Goal: Book appointment/travel/reservation

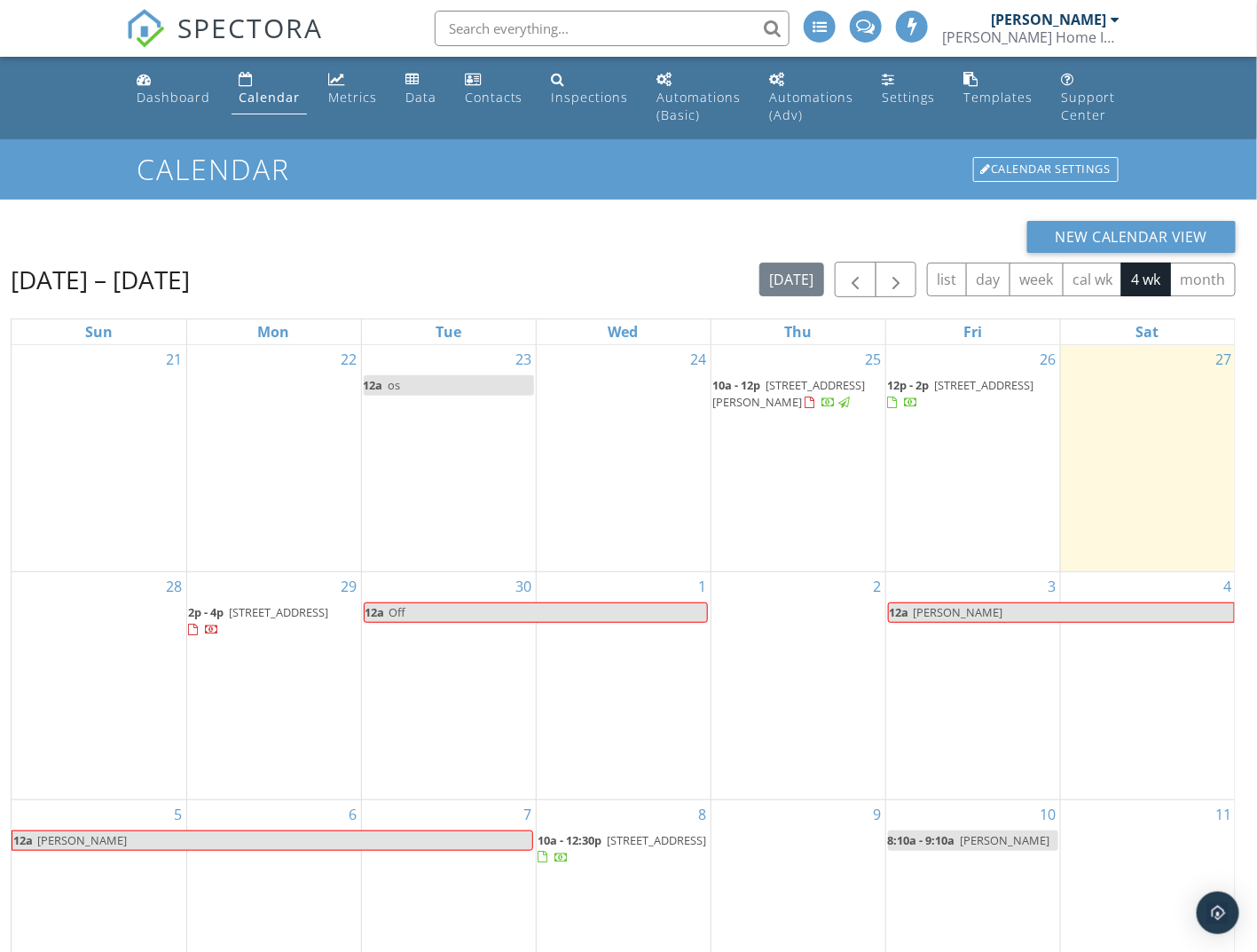
click at [282, 748] on div "29 2p - 4p [STREET_ADDRESS]" at bounding box center [273, 685] width 173 height 227
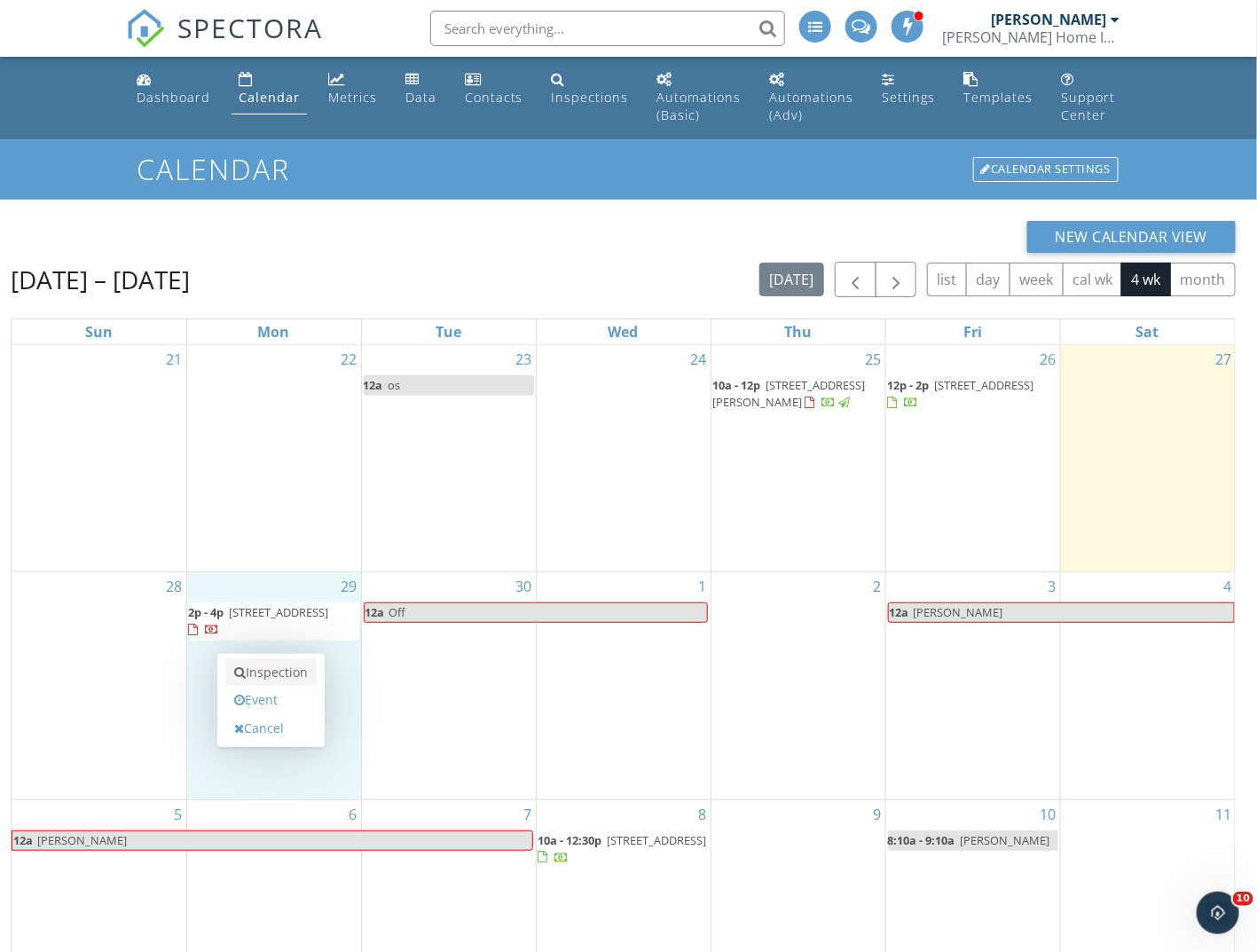
click at [275, 674] on link "Inspection" at bounding box center [270, 672] width 91 height 29
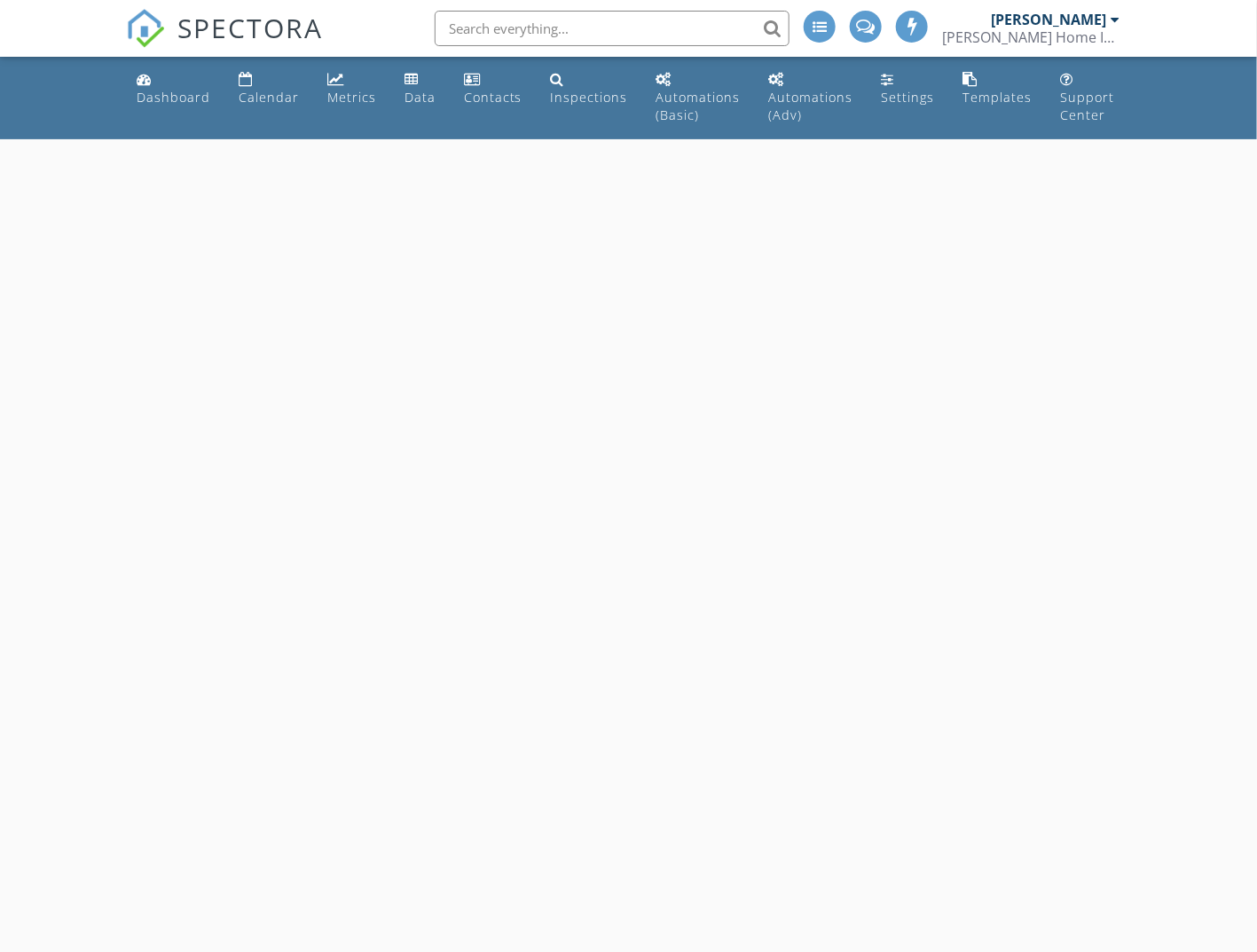
select select "8"
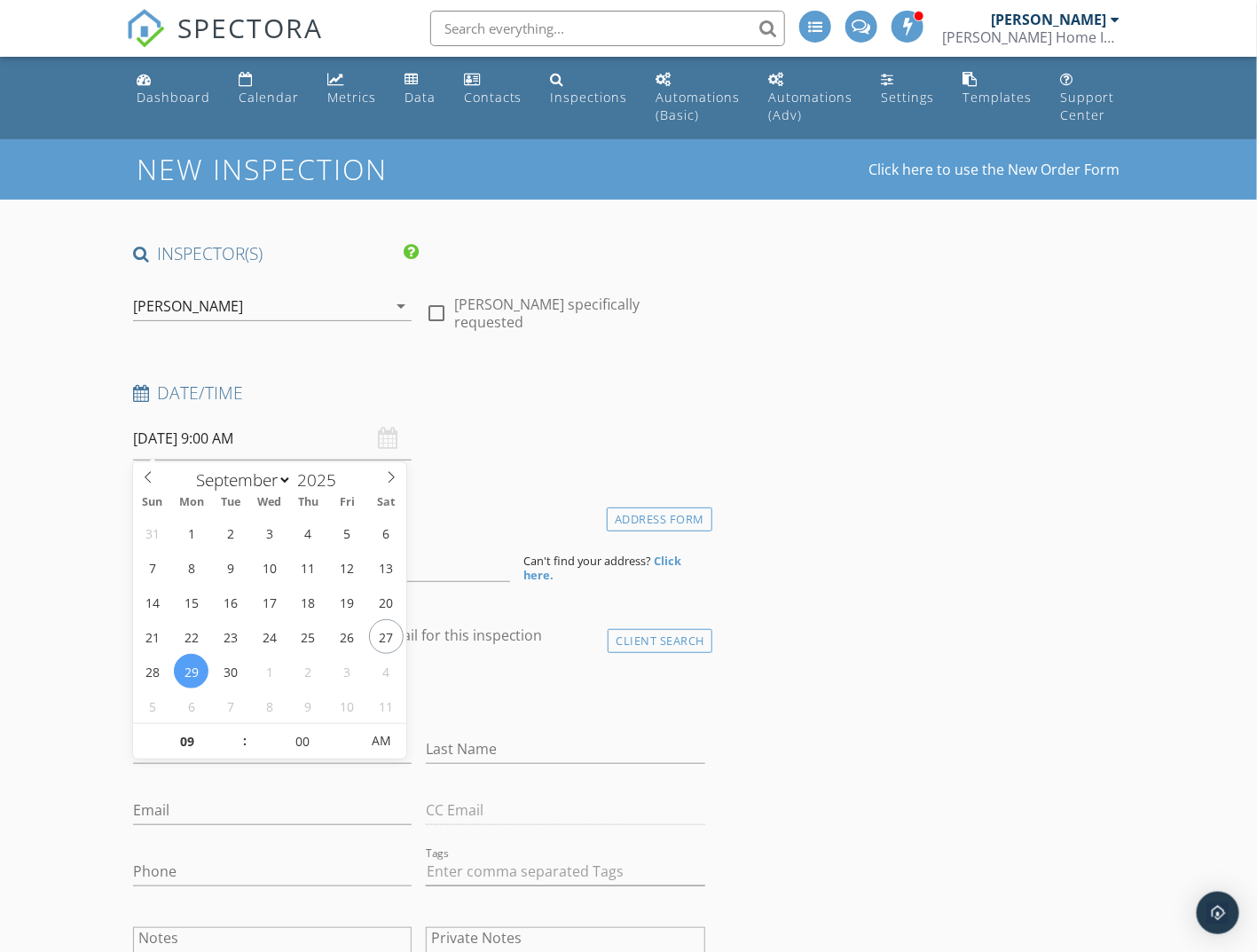
click at [252, 442] on input "09/29/2025 9:00 AM" at bounding box center [272, 439] width 279 height 44
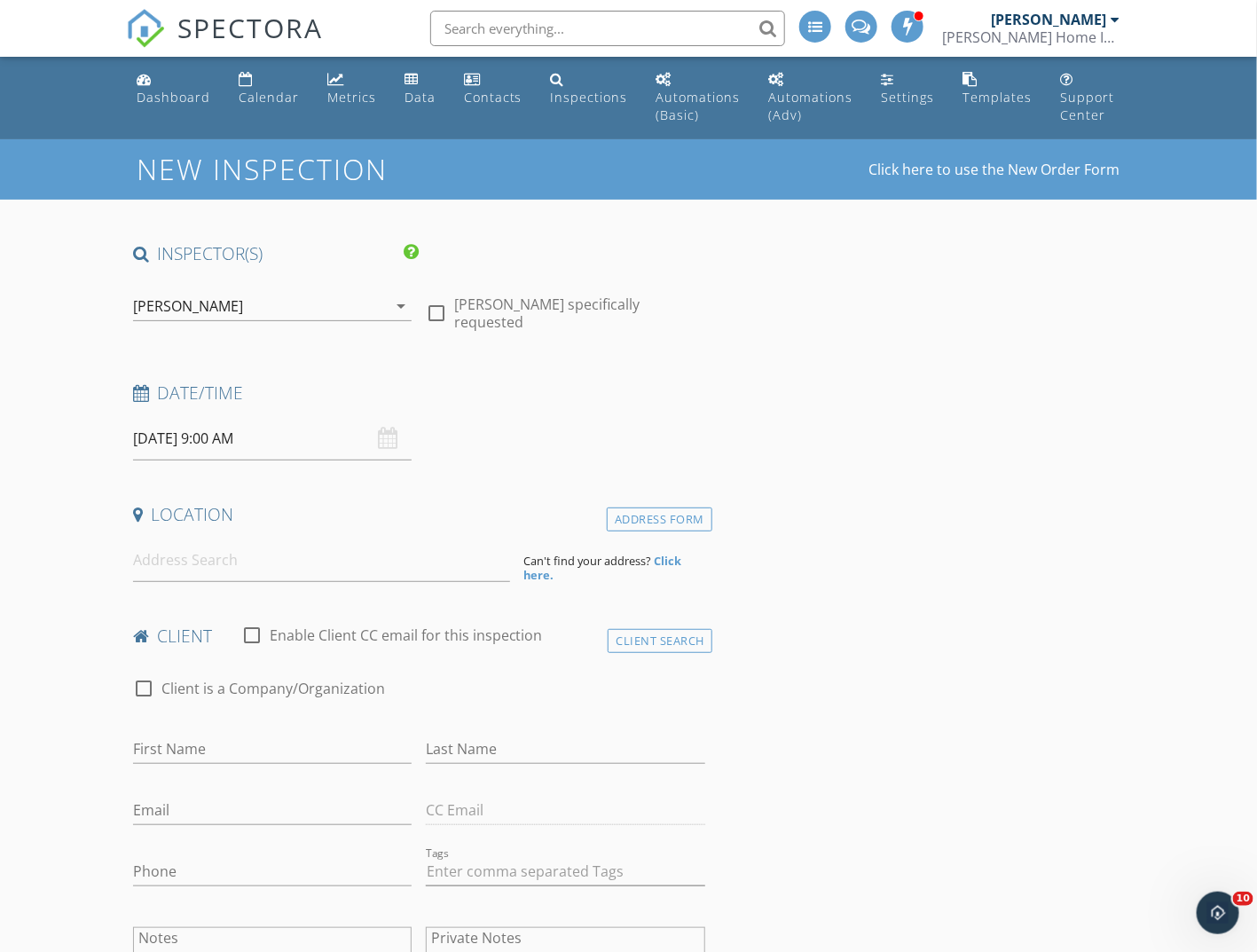
click at [160, 565] on input at bounding box center [321, 560] width 376 height 44
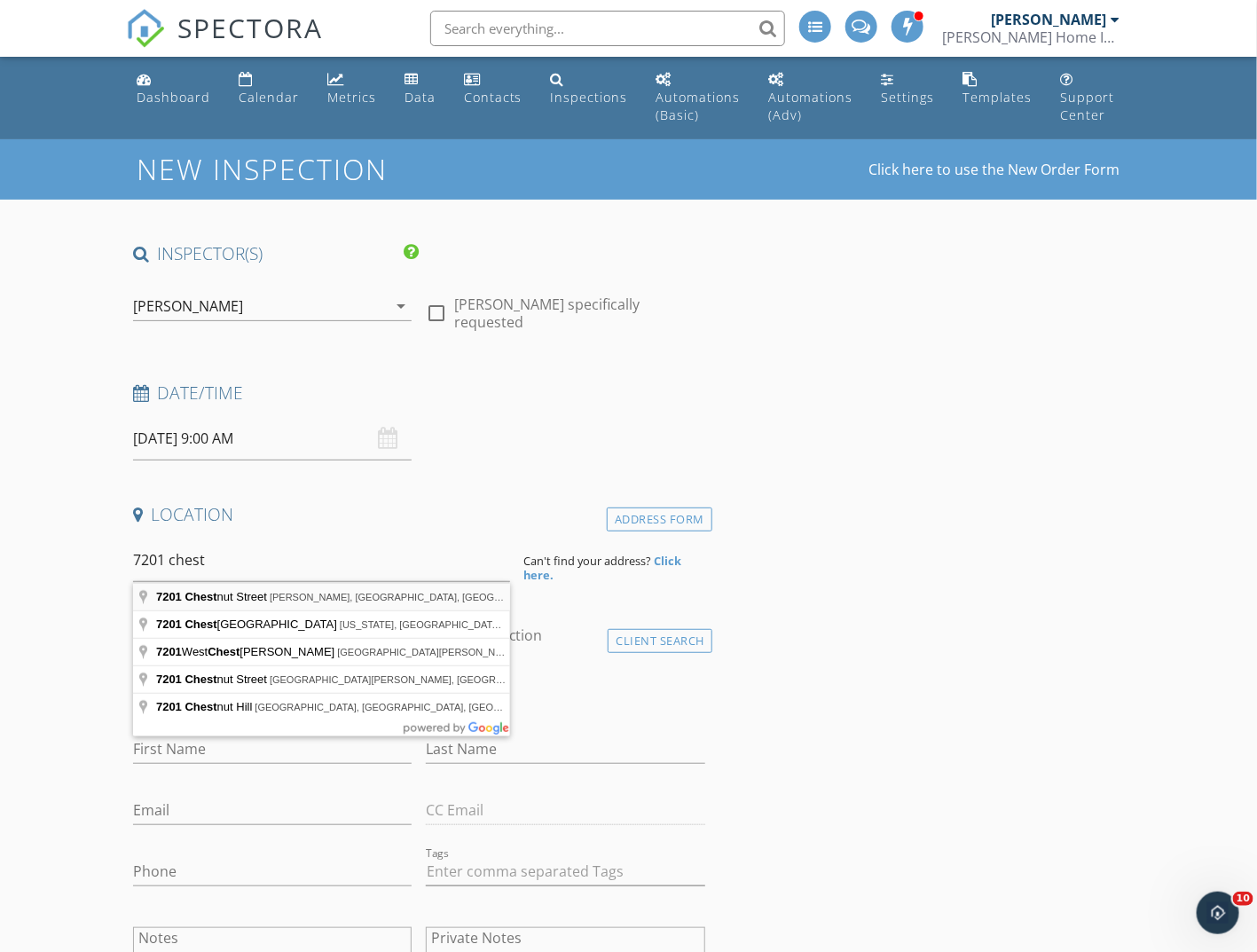
type input "7201 Chestnut Street, Chevy Chase, MD, USA"
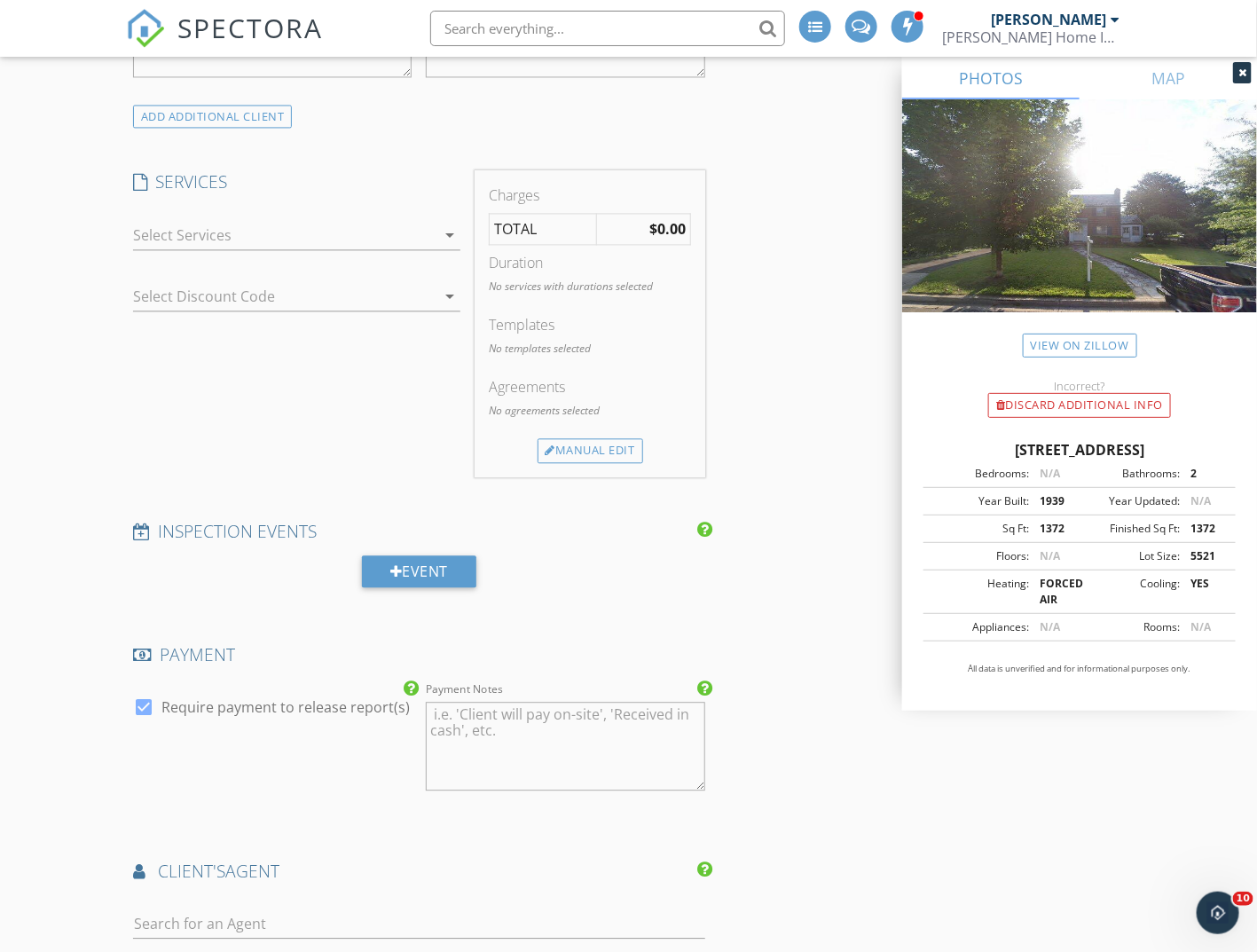
scroll to position [1330, 0]
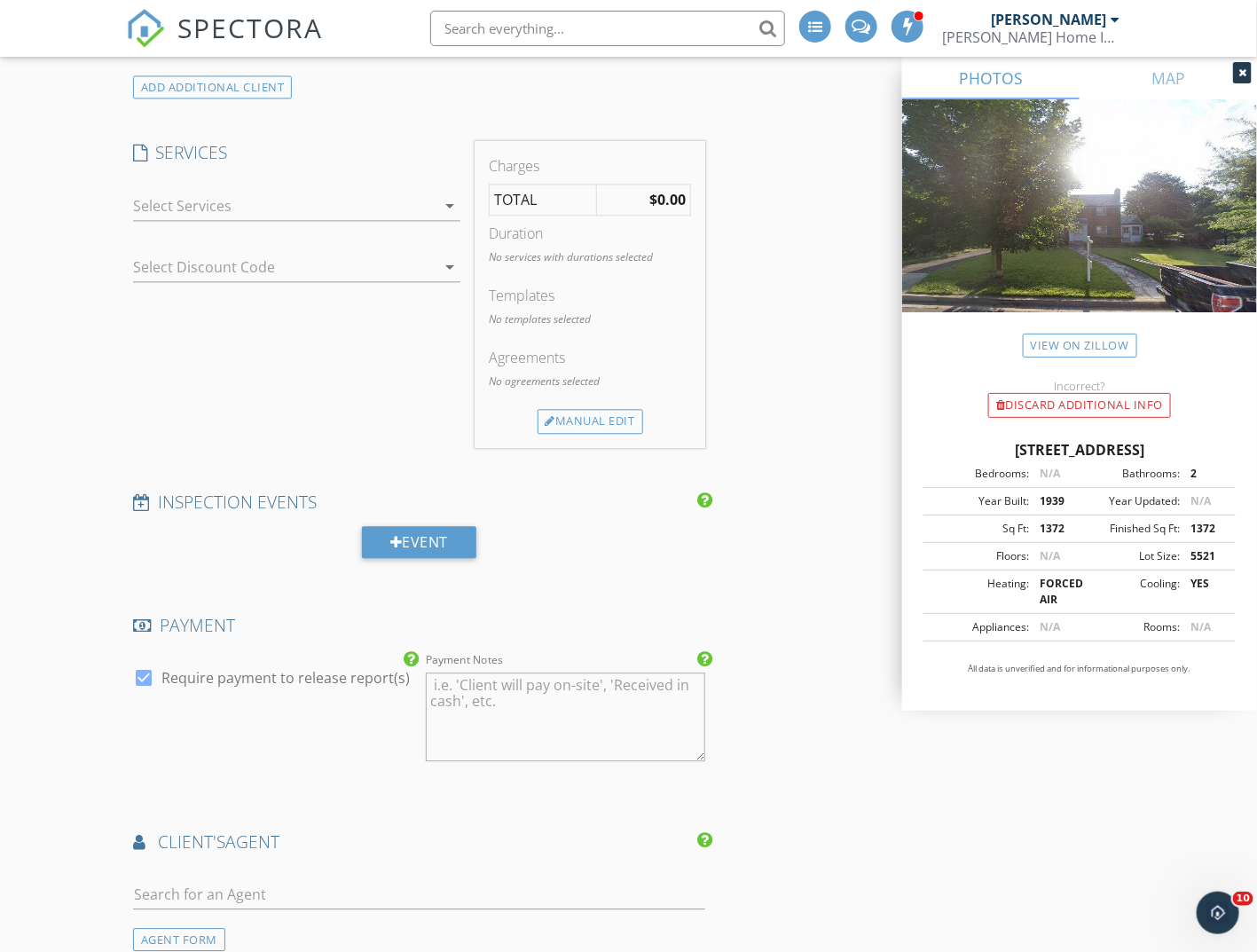
click at [321, 220] on div at bounding box center [284, 205] width 303 height 29
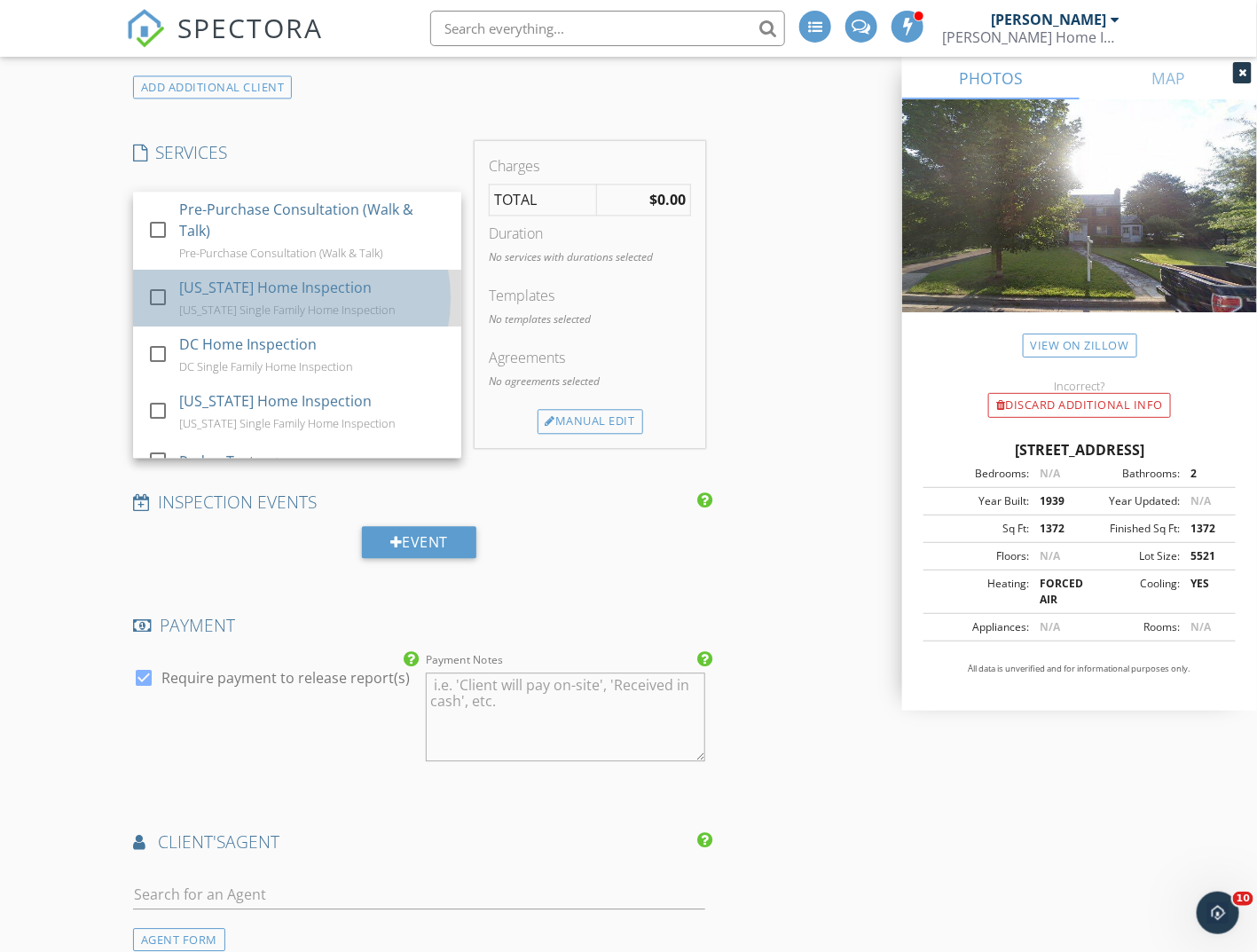
click at [310, 317] on div "Maryland Single Family Home Inspection" at bounding box center [287, 309] width 216 height 14
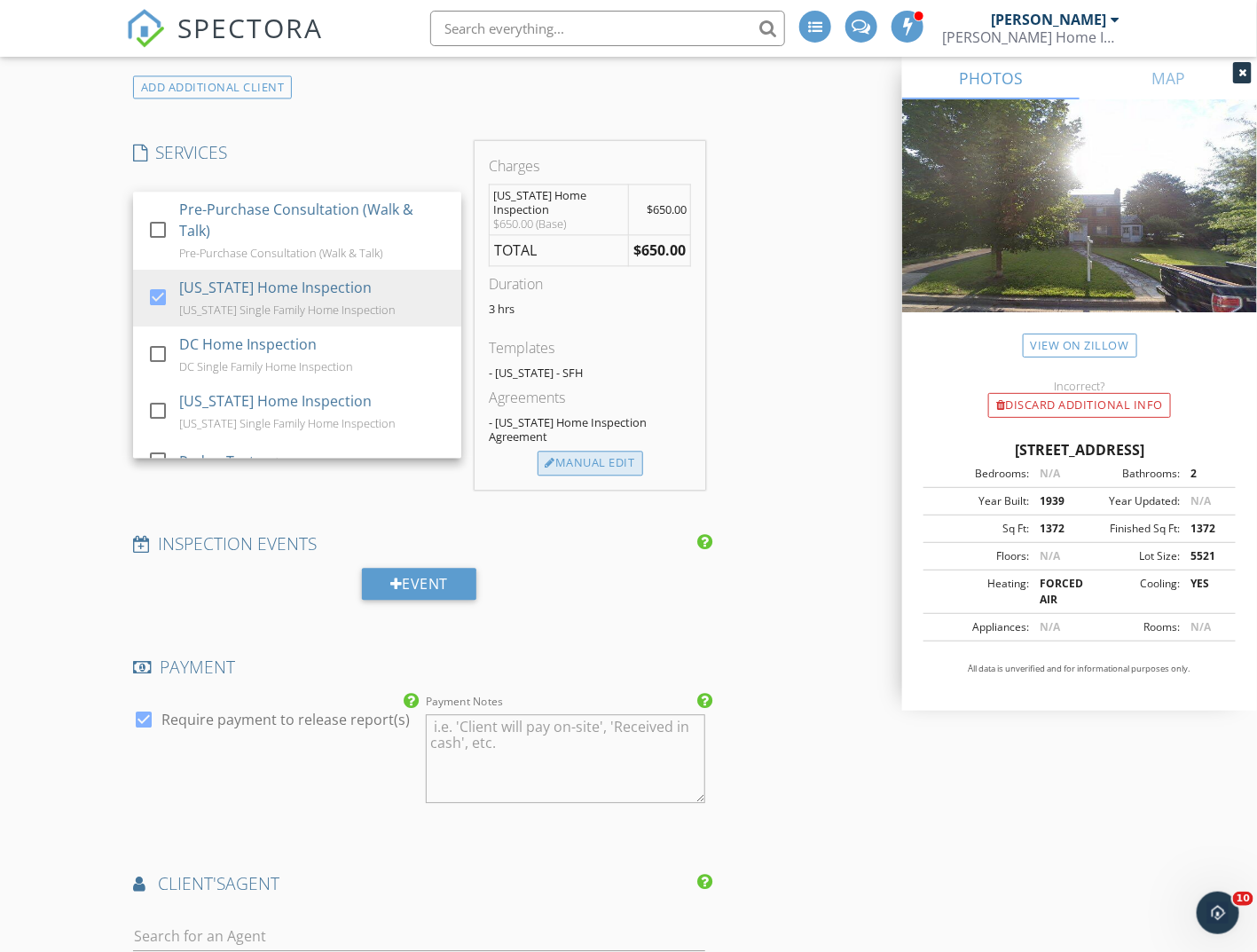
click at [590, 476] on div "Manual Edit" at bounding box center [590, 463] width 106 height 25
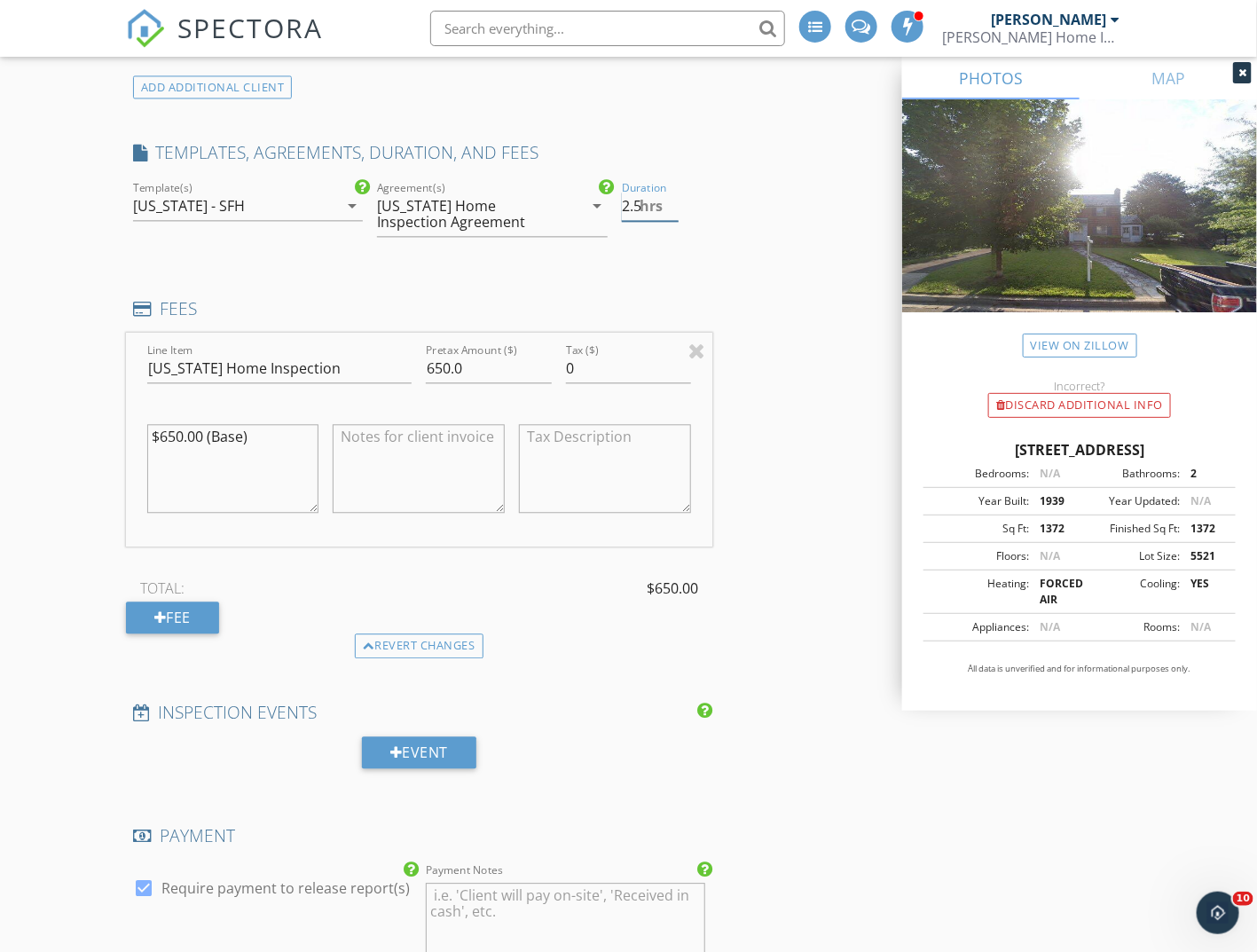
type input "2.5"
click at [674, 221] on input "2.5" at bounding box center [650, 206] width 56 height 30
drag, startPoint x: 429, startPoint y: 383, endPoint x: 369, endPoint y: 385, distance: 60.0
click at [369, 385] on div "Line Item Maryland Home Inspection Pretax Amount ($) 650.0 Tax ($) 0 $650.00 (B…" at bounding box center [419, 440] width 586 height 214
type input "750.00"
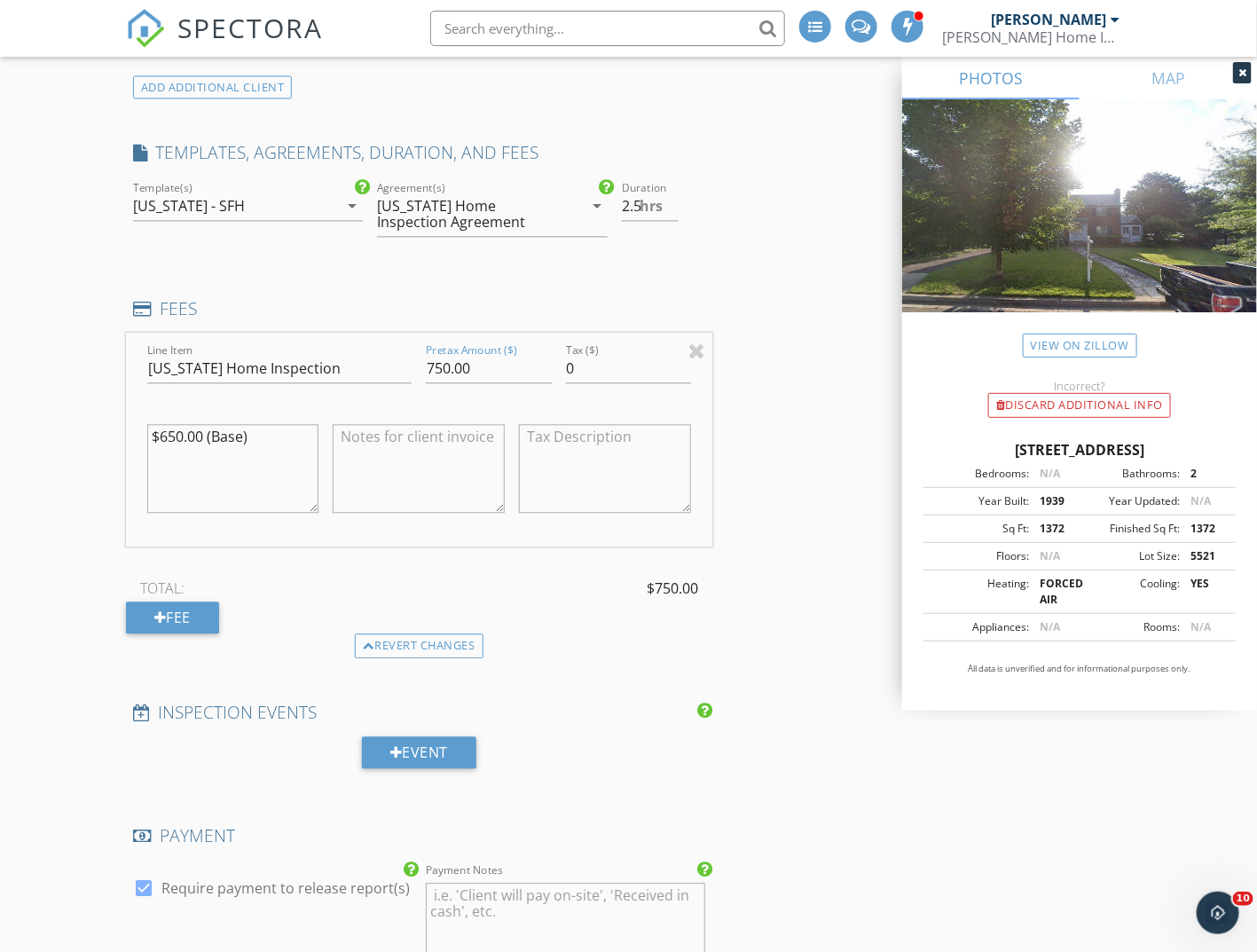
click at [39, 488] on div "New Inspection Click here to use the New Order Form INSPECTOR(S) check_box Cory…" at bounding box center [628, 557] width 1257 height 3495
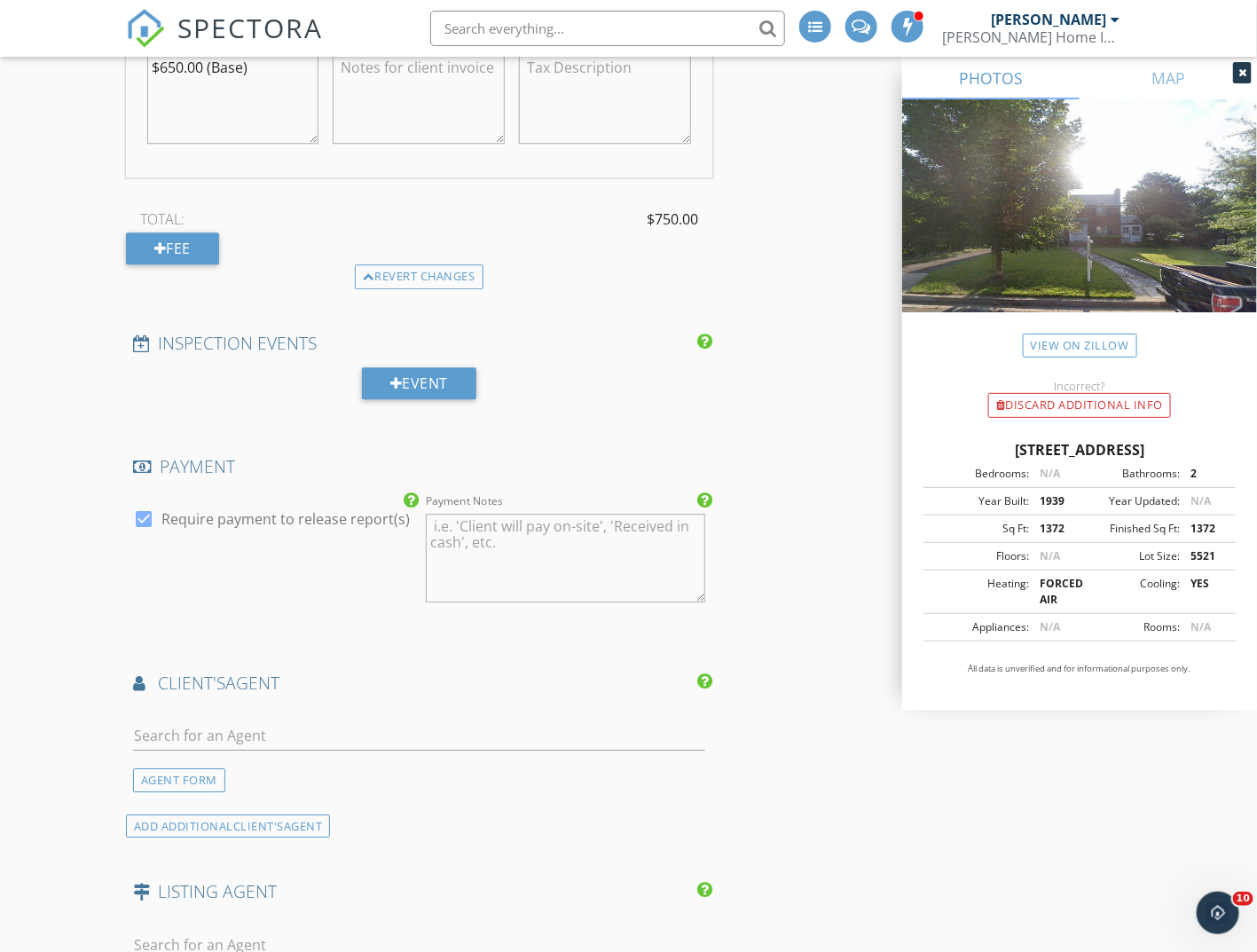
scroll to position [1862, 0]
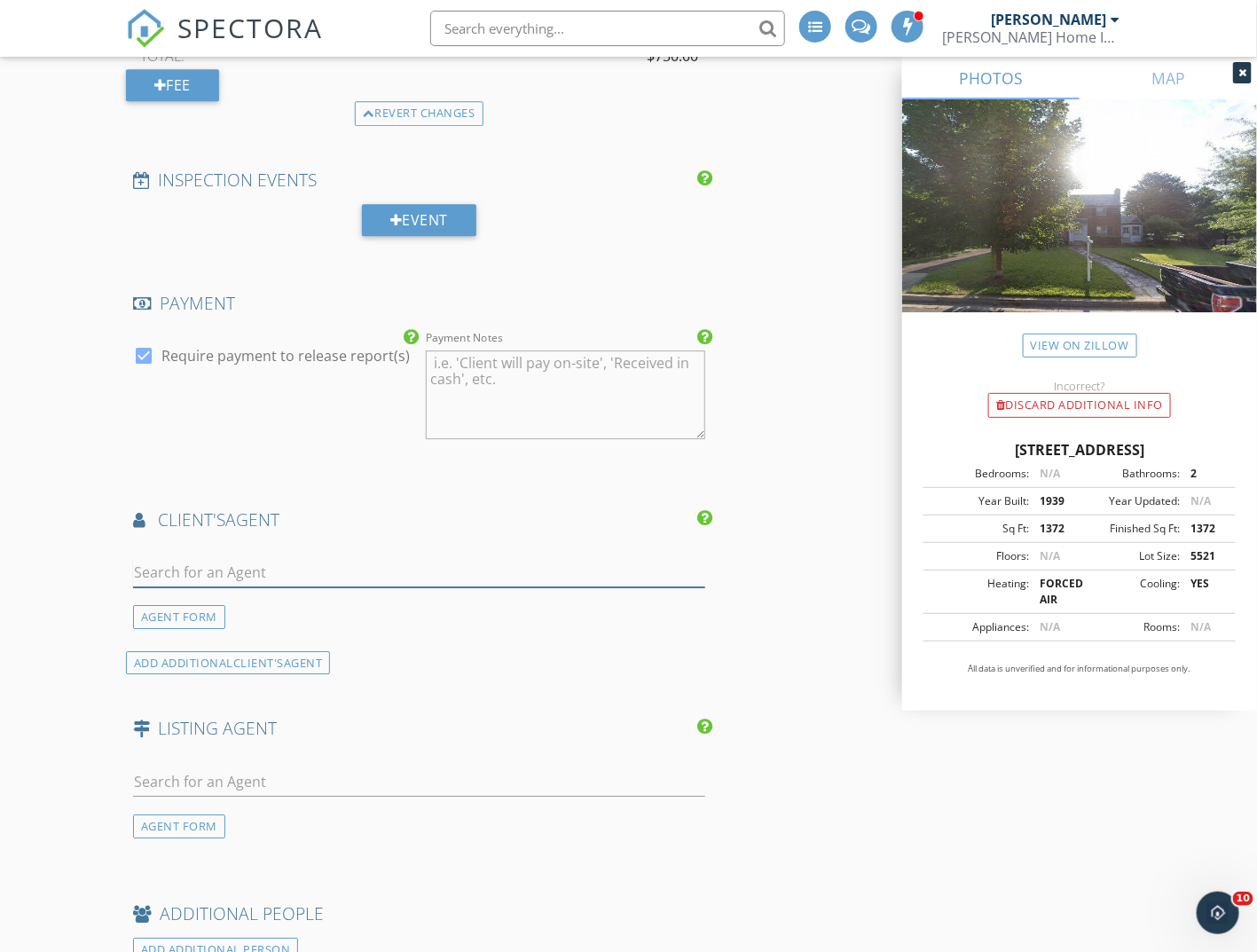
click at [171, 587] on input "text" at bounding box center [418, 573] width 572 height 30
type input "mary"
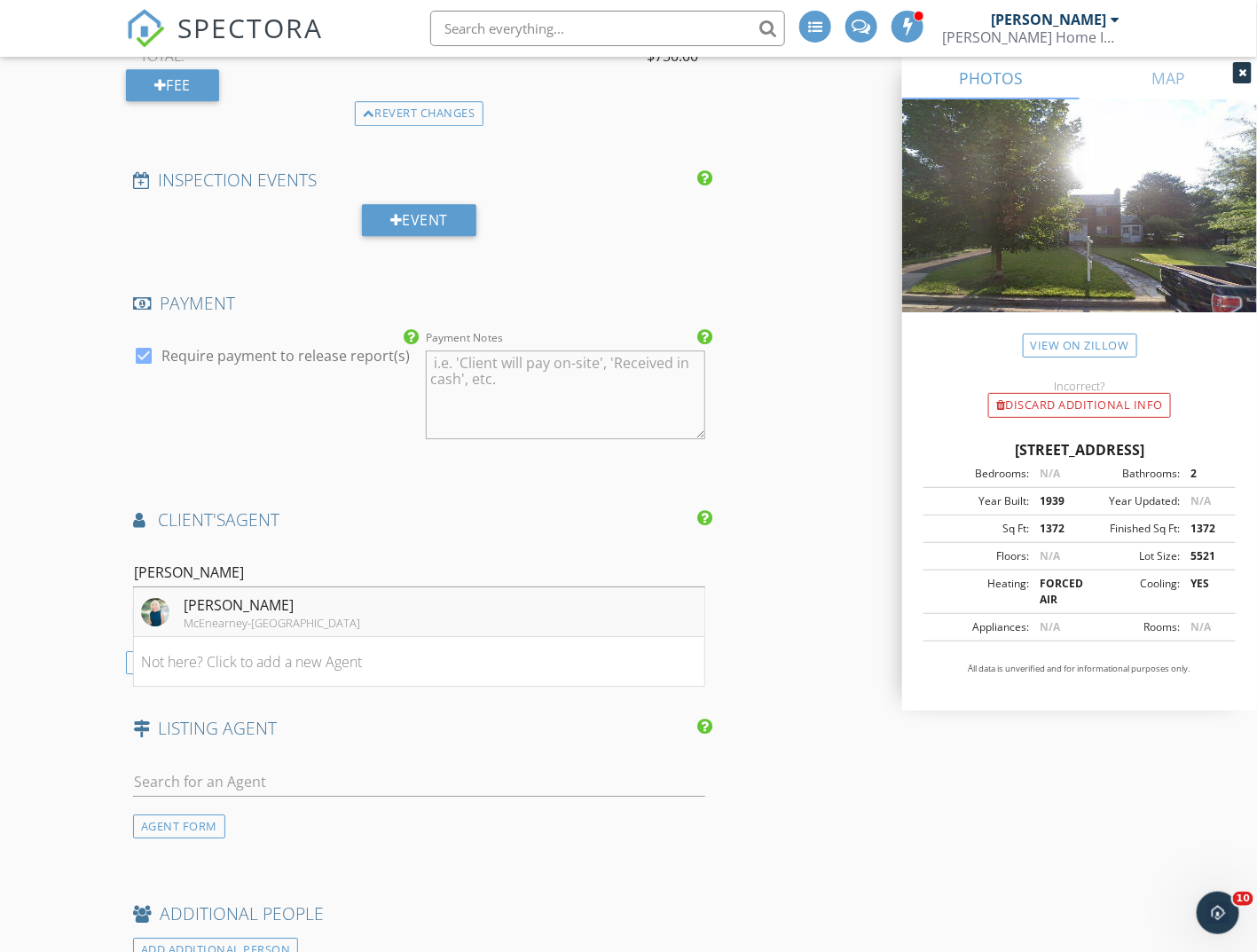
click at [226, 615] on div "Mary Beth Taylor" at bounding box center [271, 604] width 176 height 21
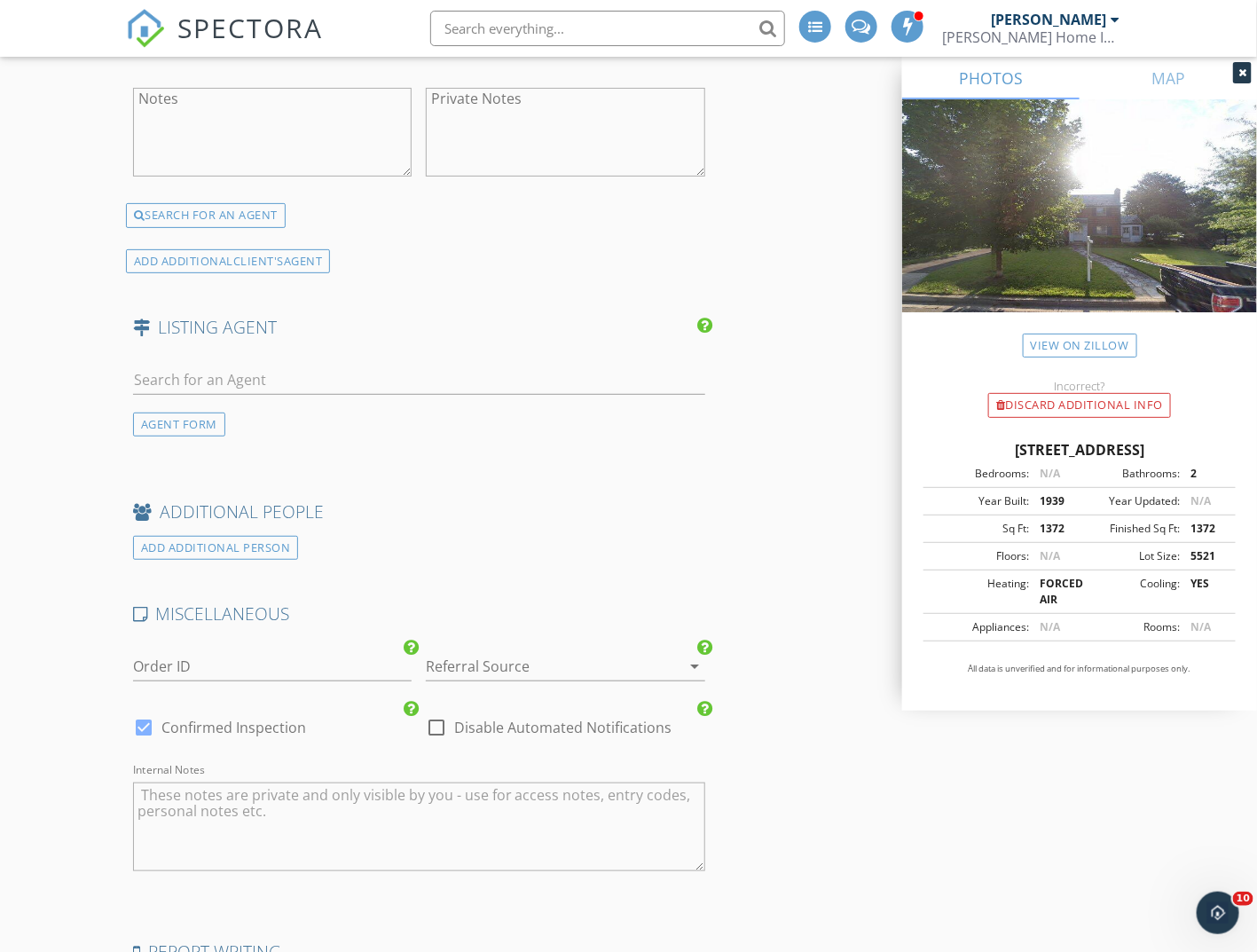
scroll to position [2926, 0]
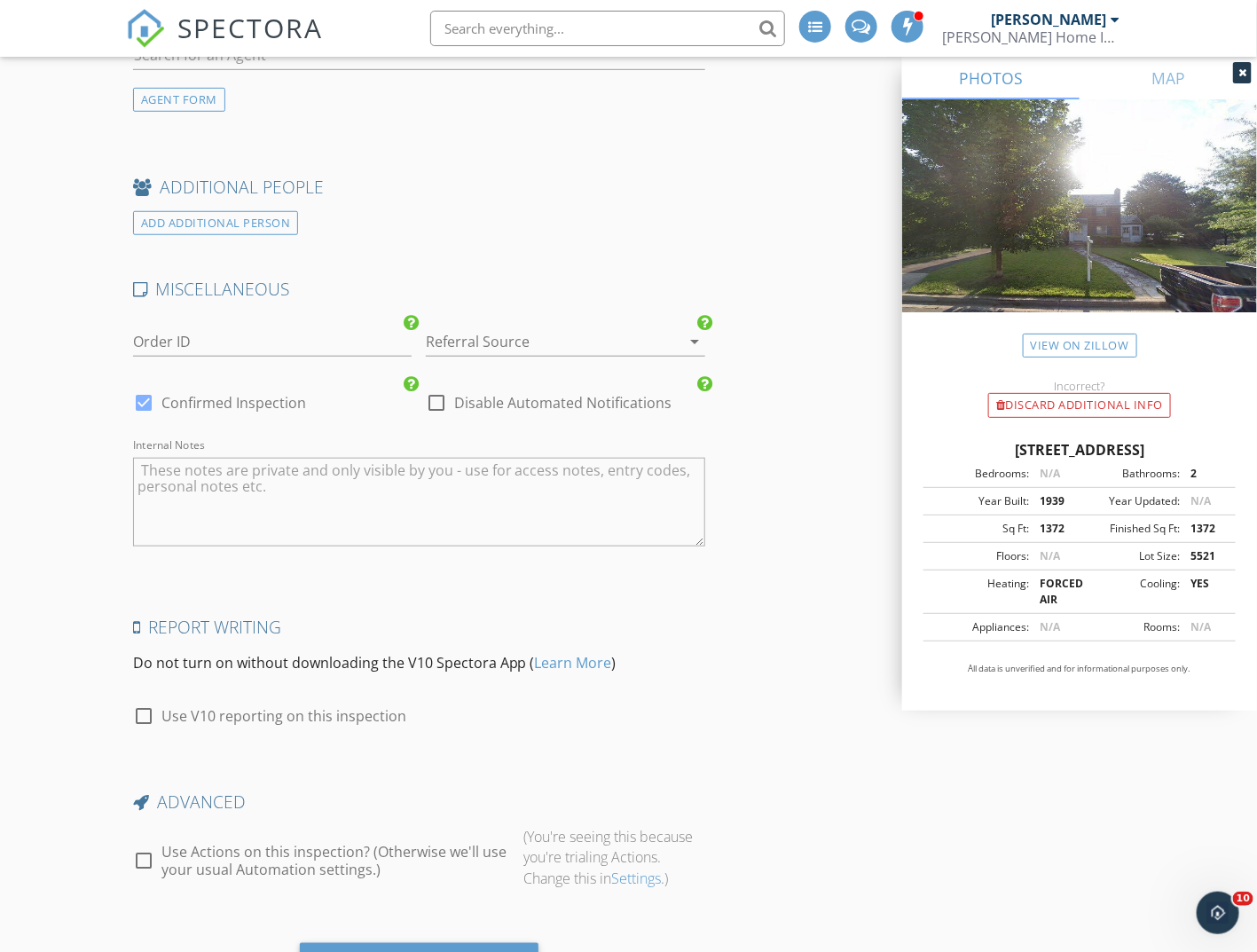
click at [138, 406] on div at bounding box center [144, 402] width 30 height 30
checkbox input "false"
checkbox input "true"
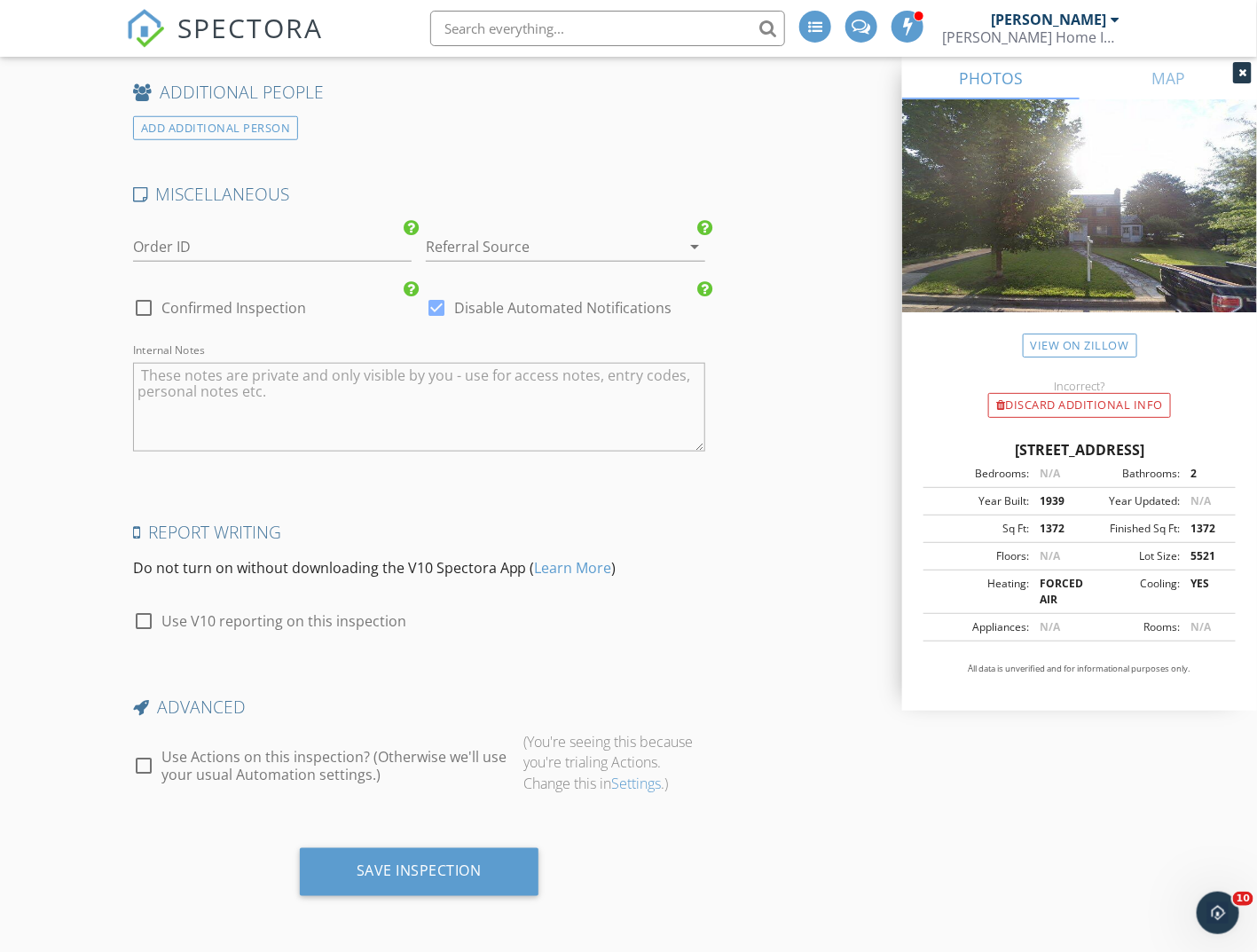
scroll to position [3027, 0]
click at [364, 868] on div "Save Inspection" at bounding box center [419, 871] width 125 height 18
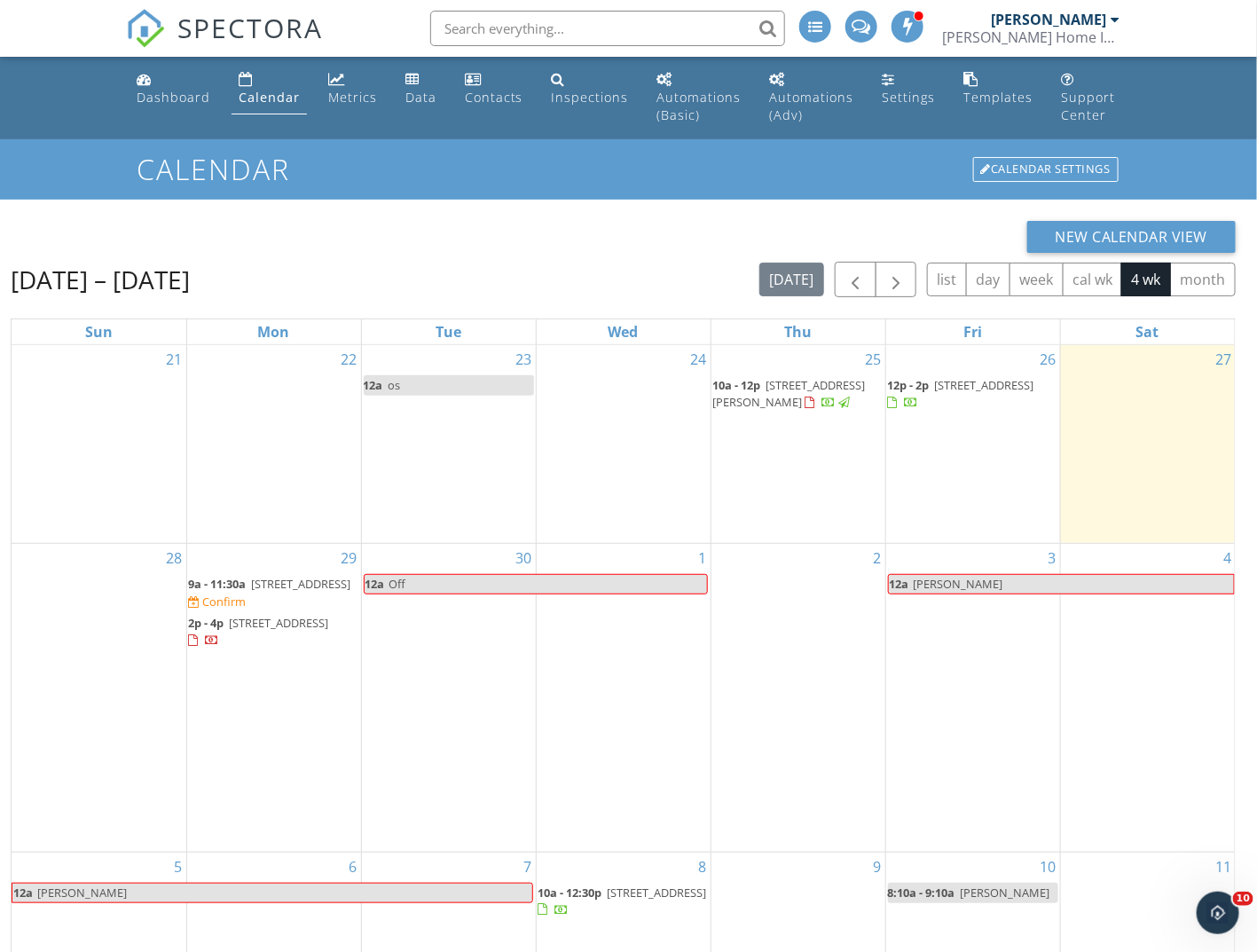
click at [809, 700] on div "2" at bounding box center [797, 697] width 173 height 308
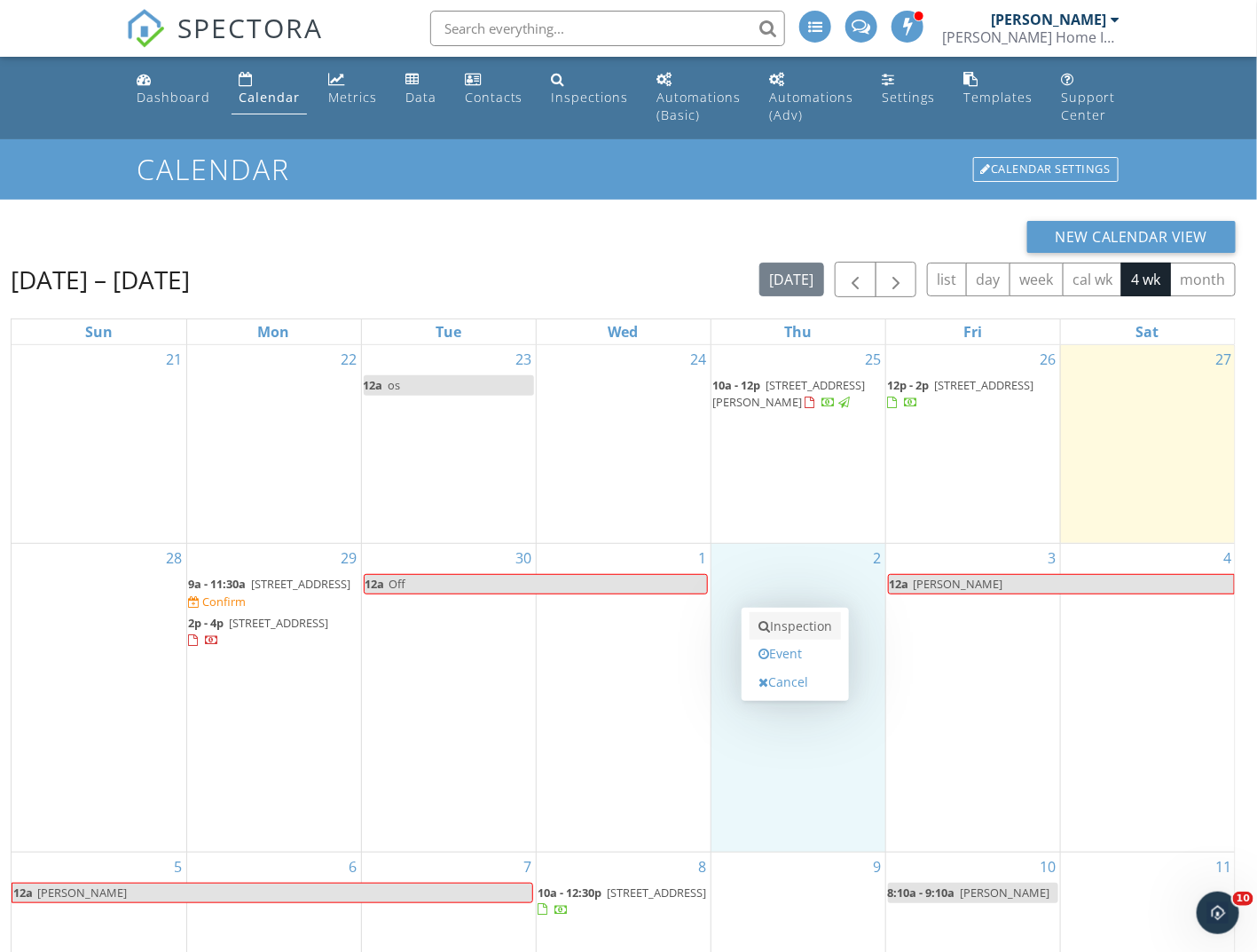
click at [800, 625] on link "Inspection" at bounding box center [795, 626] width 91 height 29
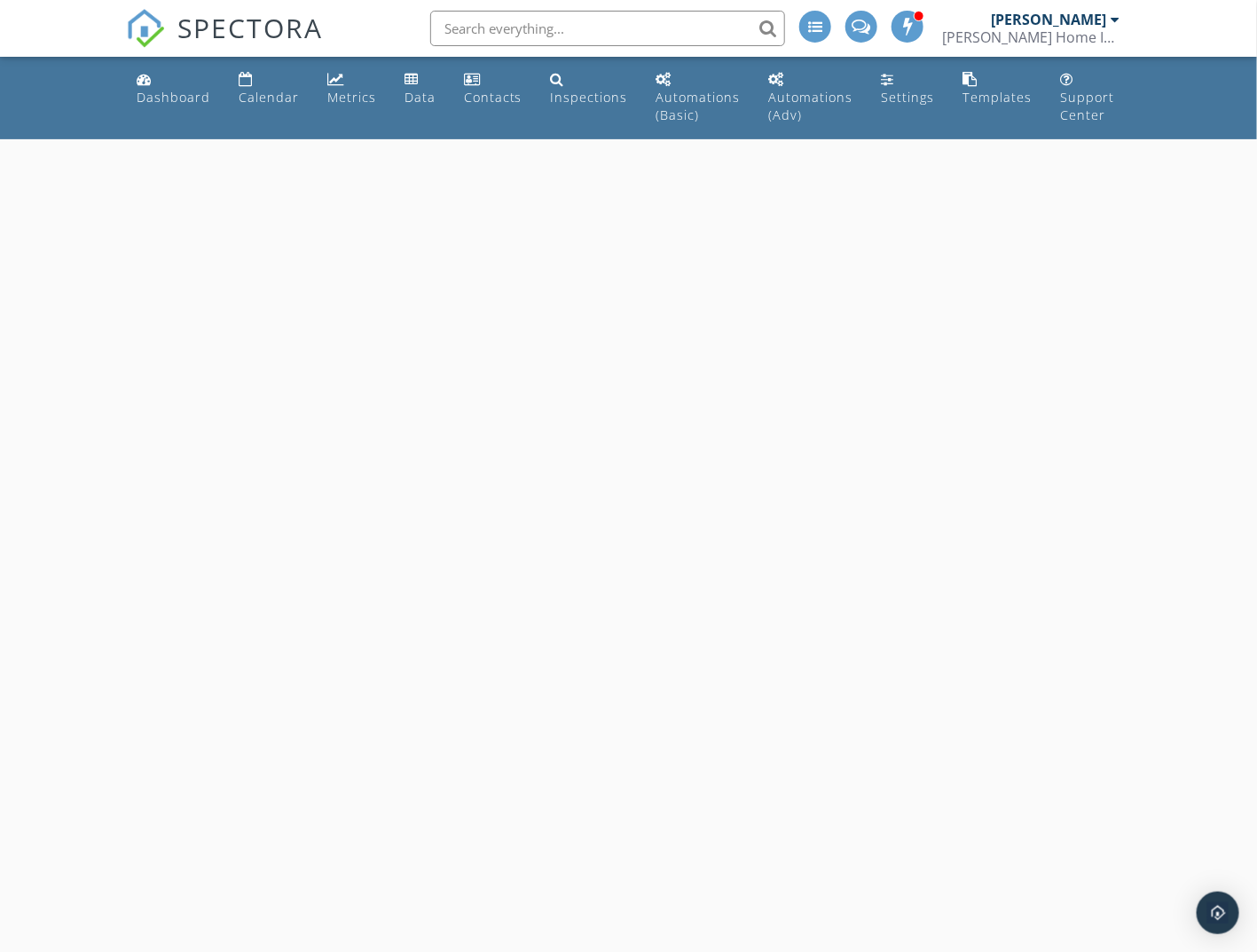
select select "9"
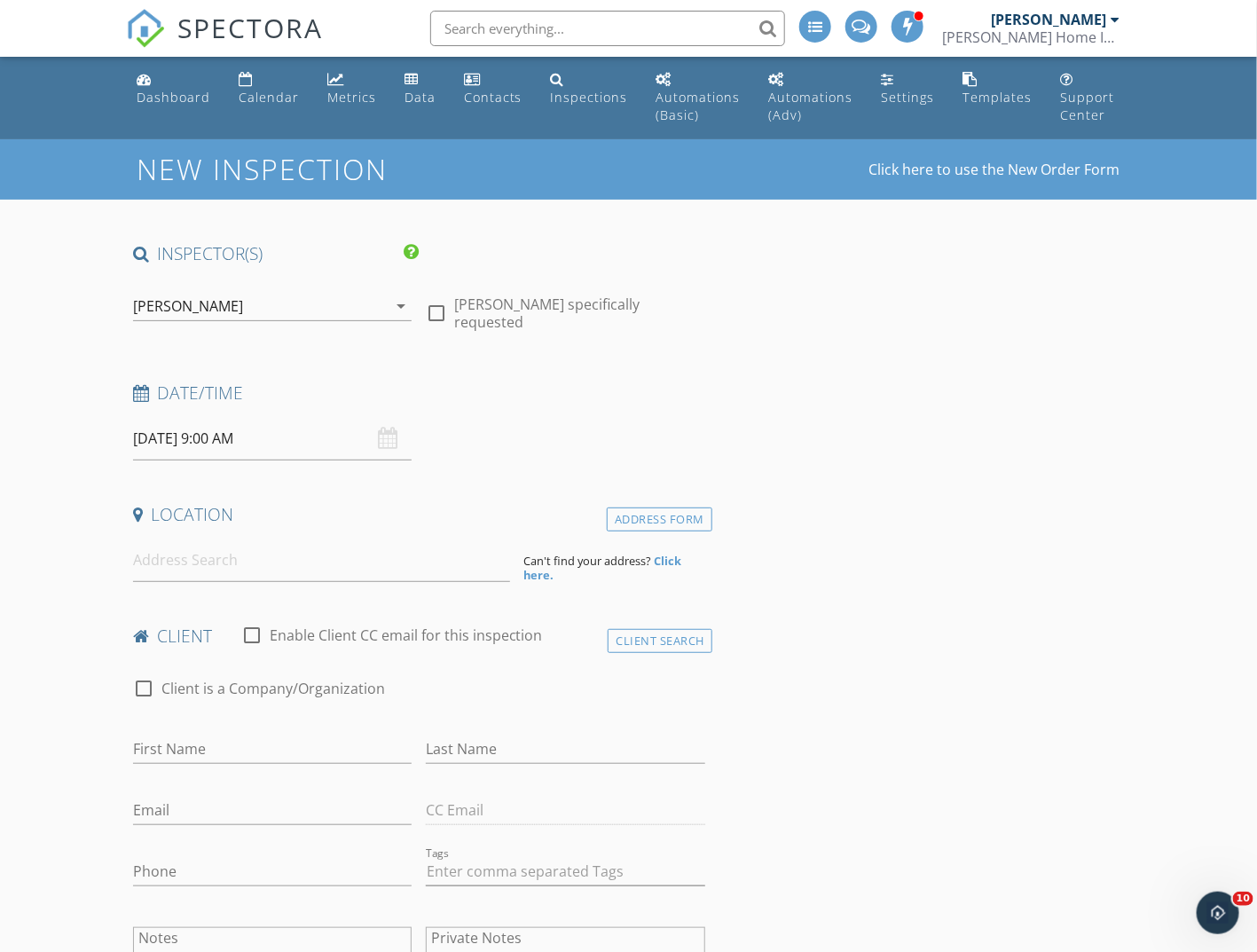
click at [214, 451] on input "[DATE] 9:00 AM" at bounding box center [272, 439] width 279 height 44
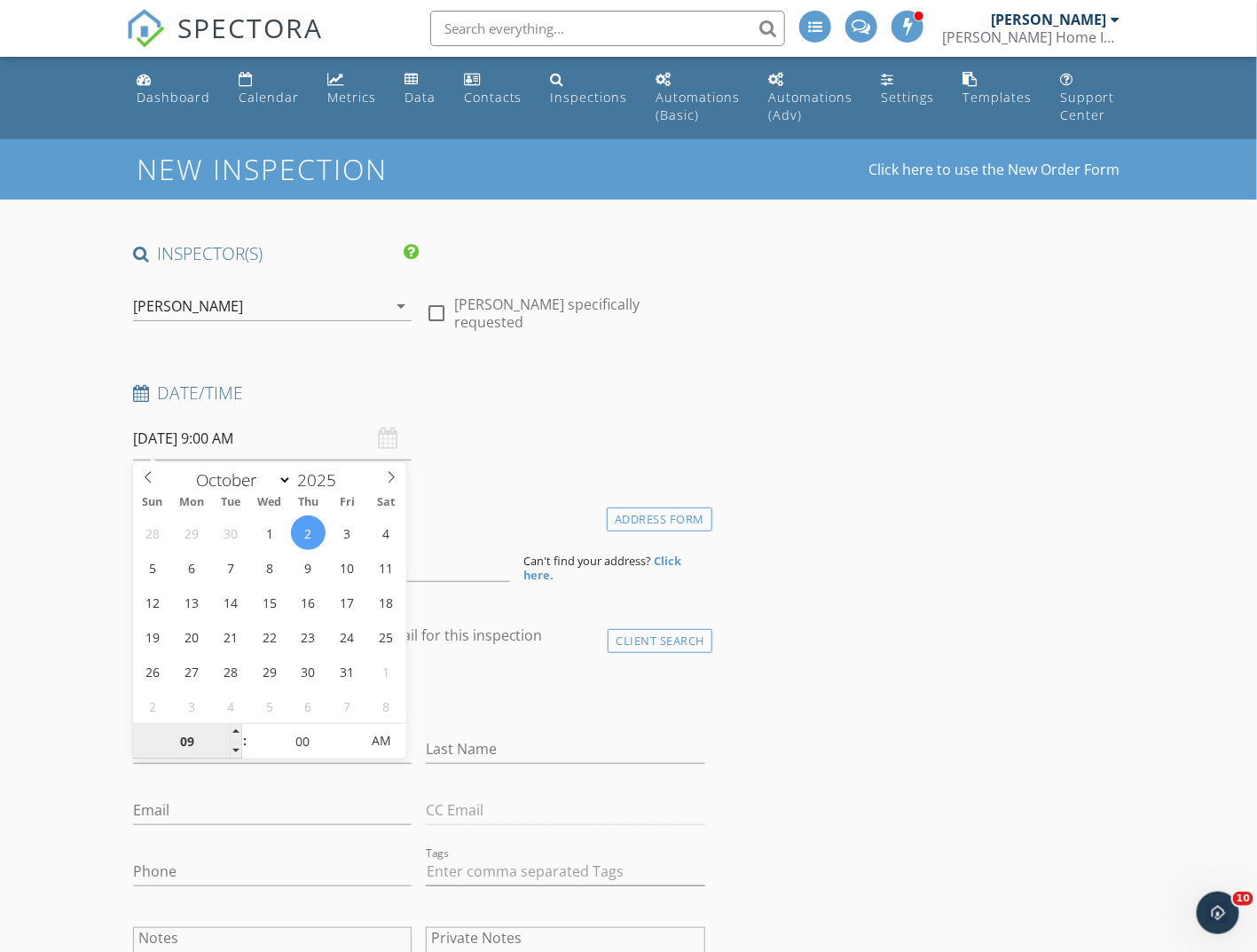
click at [228, 727] on input "09" at bounding box center [187, 742] width 109 height 36
type input "10"
type input "[DATE] 10:00 AM"
click at [241, 726] on span at bounding box center [236, 733] width 13 height 18
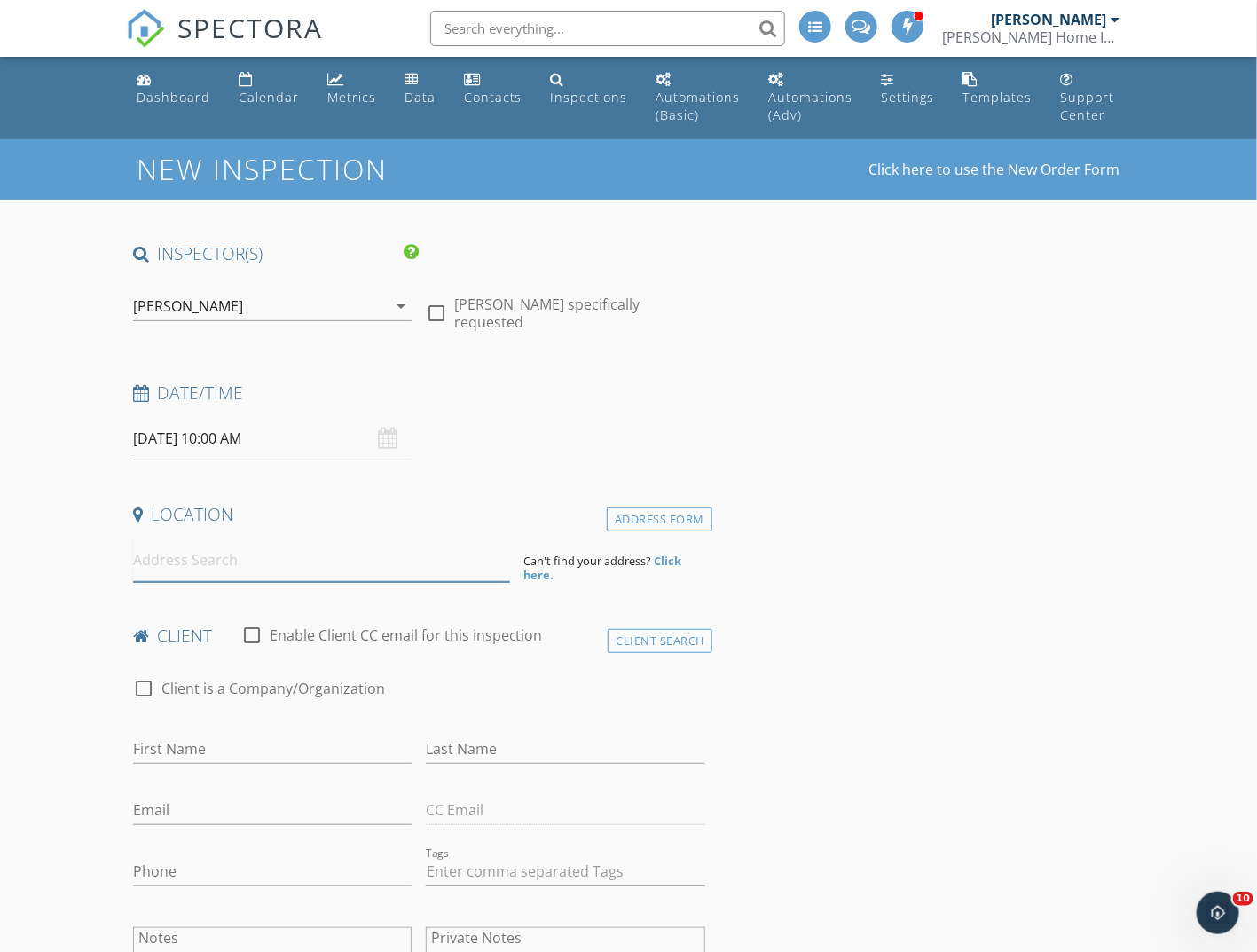
click at [182, 563] on input at bounding box center [321, 560] width 376 height 44
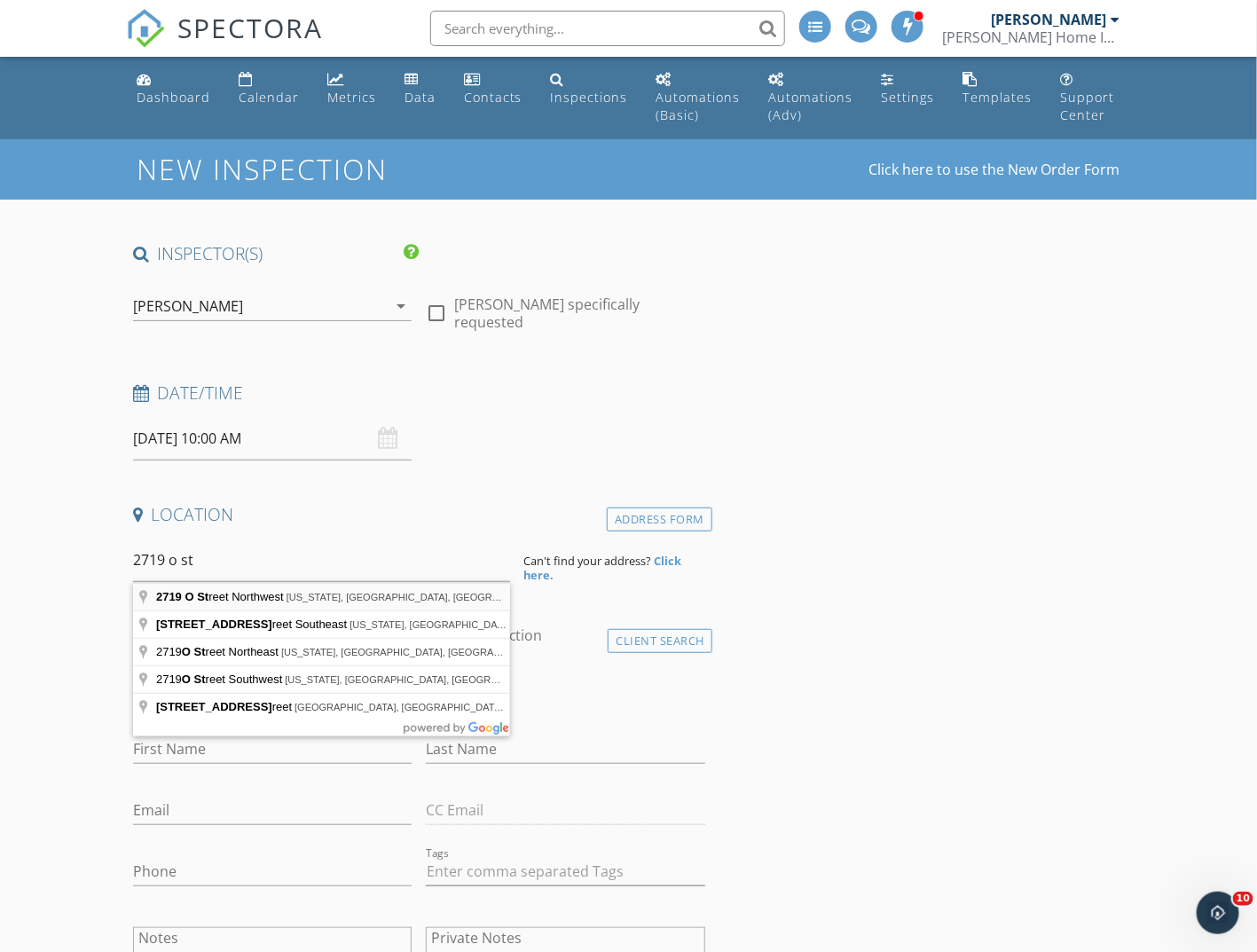
type input "2719 O Street Northwest, Washington, DC, USA"
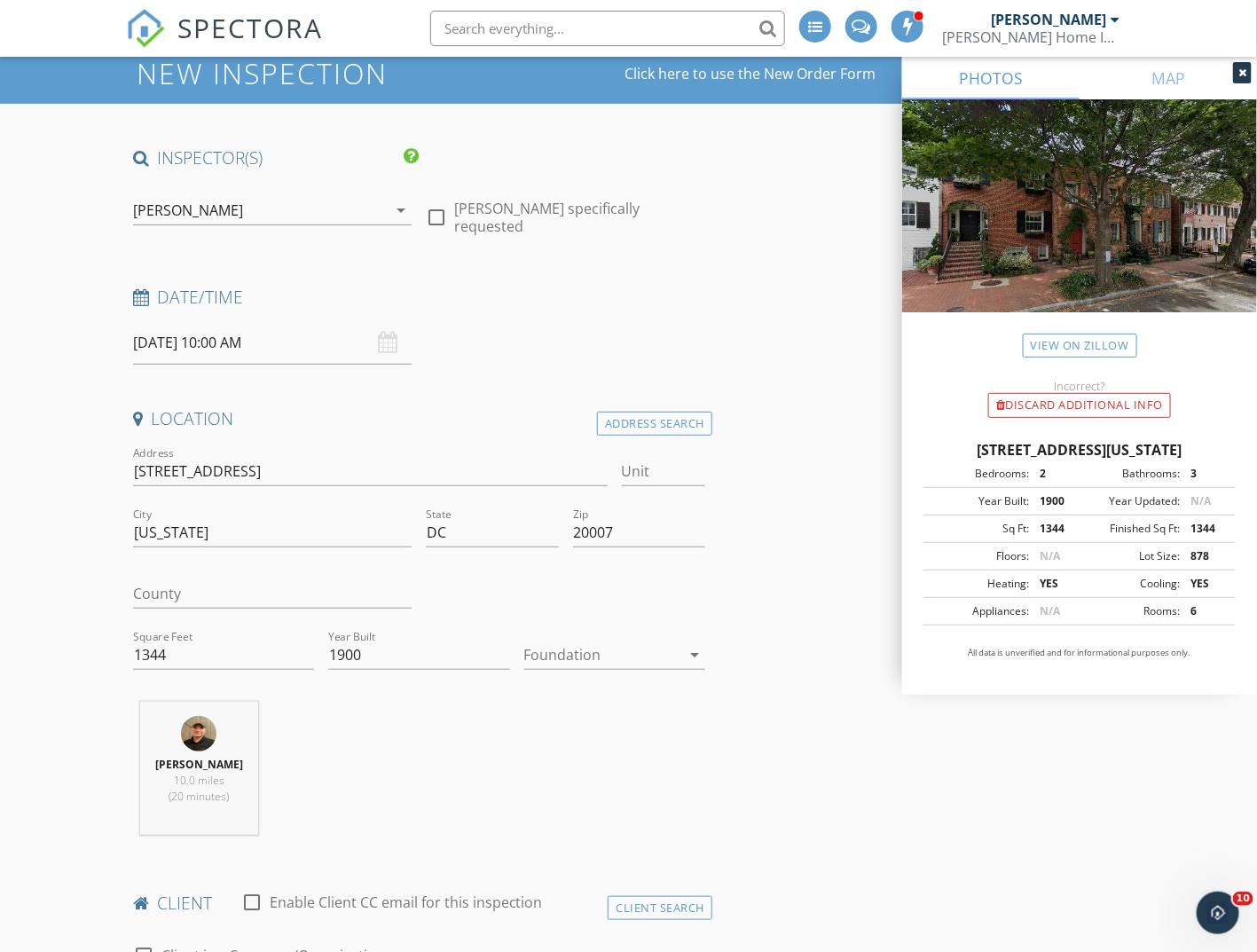
scroll to position [532, 0]
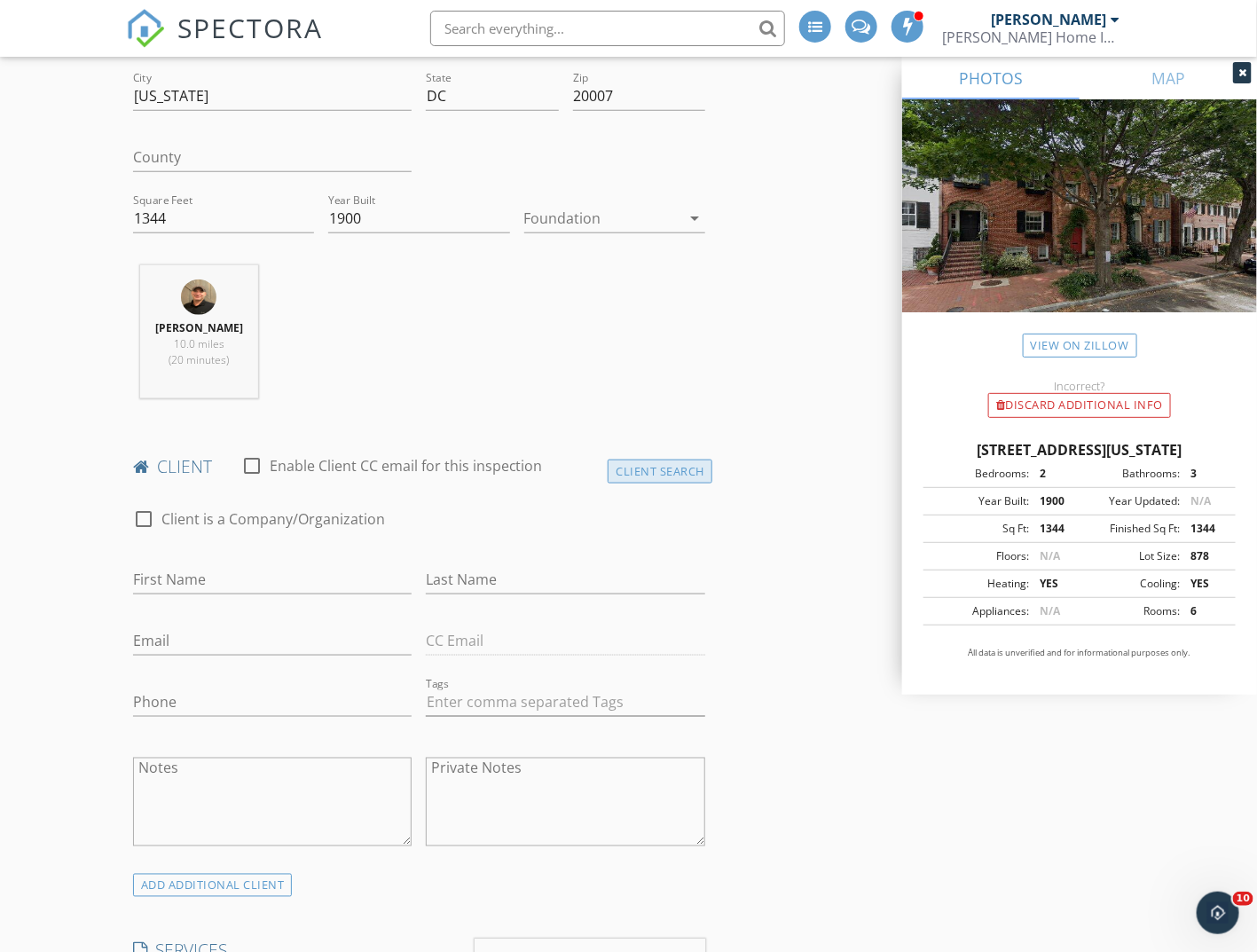
click at [652, 483] on div "Client Search" at bounding box center [660, 472] width 105 height 24
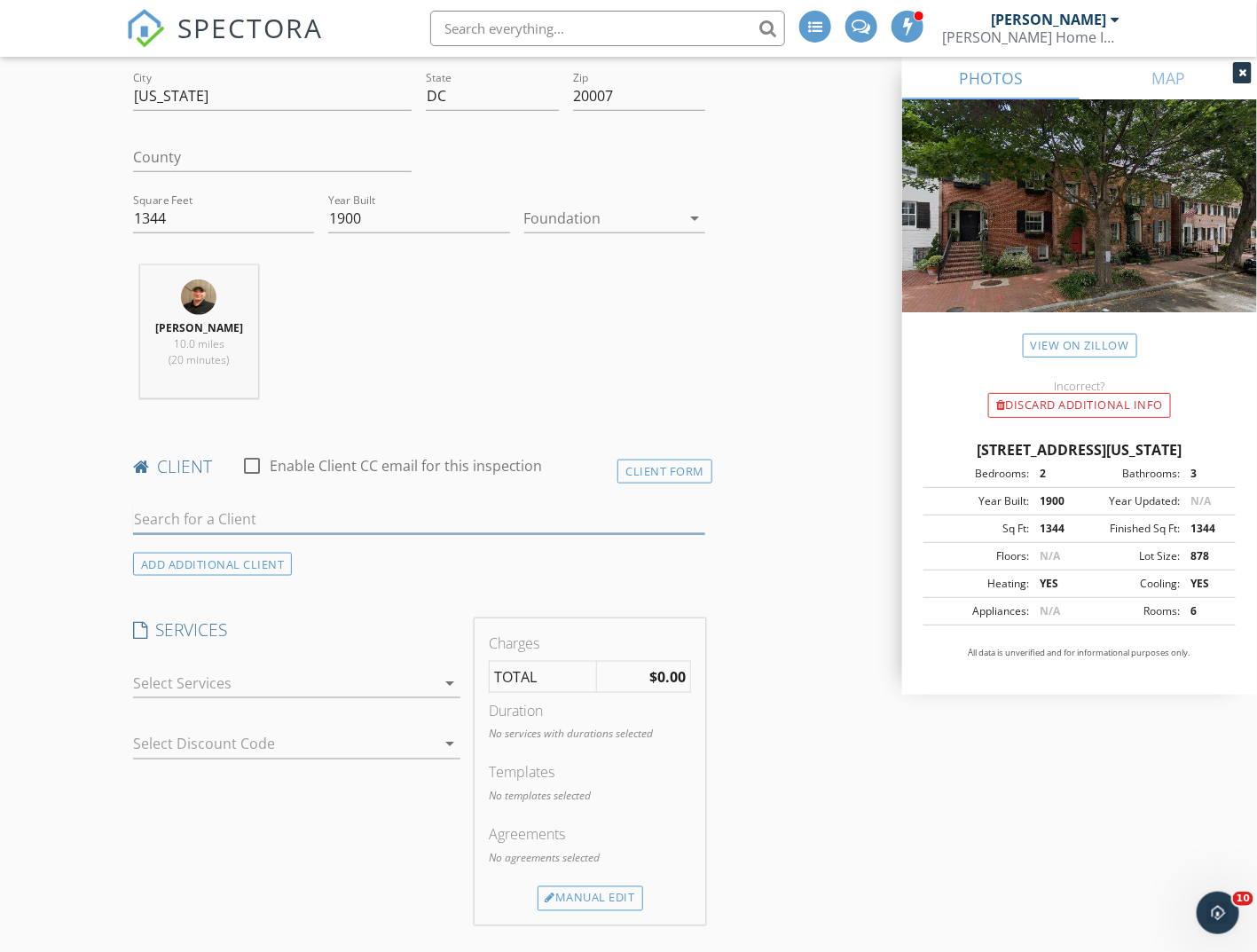
click at [239, 527] on input "text" at bounding box center [418, 519] width 572 height 30
type input "kip"
click at [233, 563] on div "Kip Smith" at bounding box center [272, 551] width 179 height 21
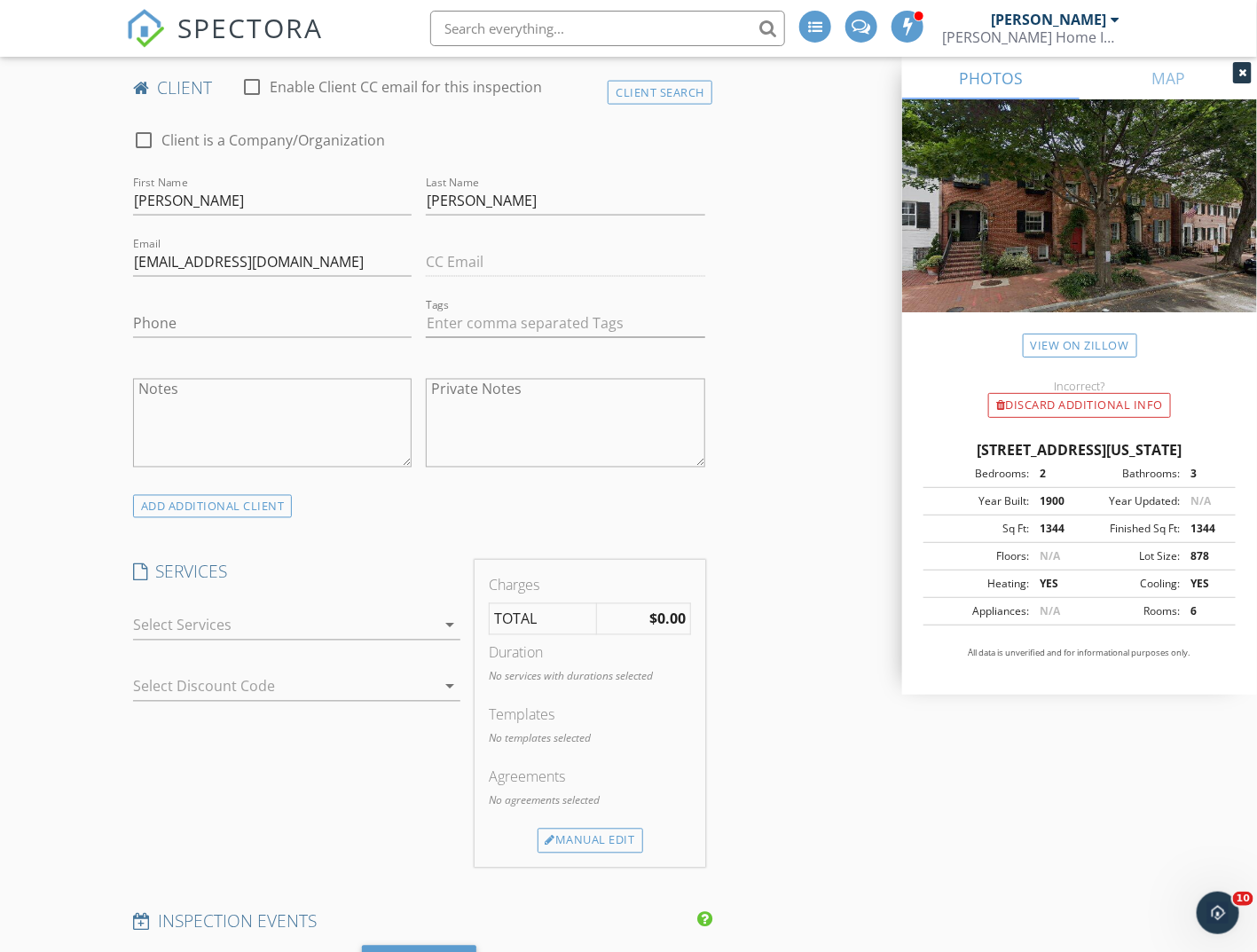
scroll to position [976, 0]
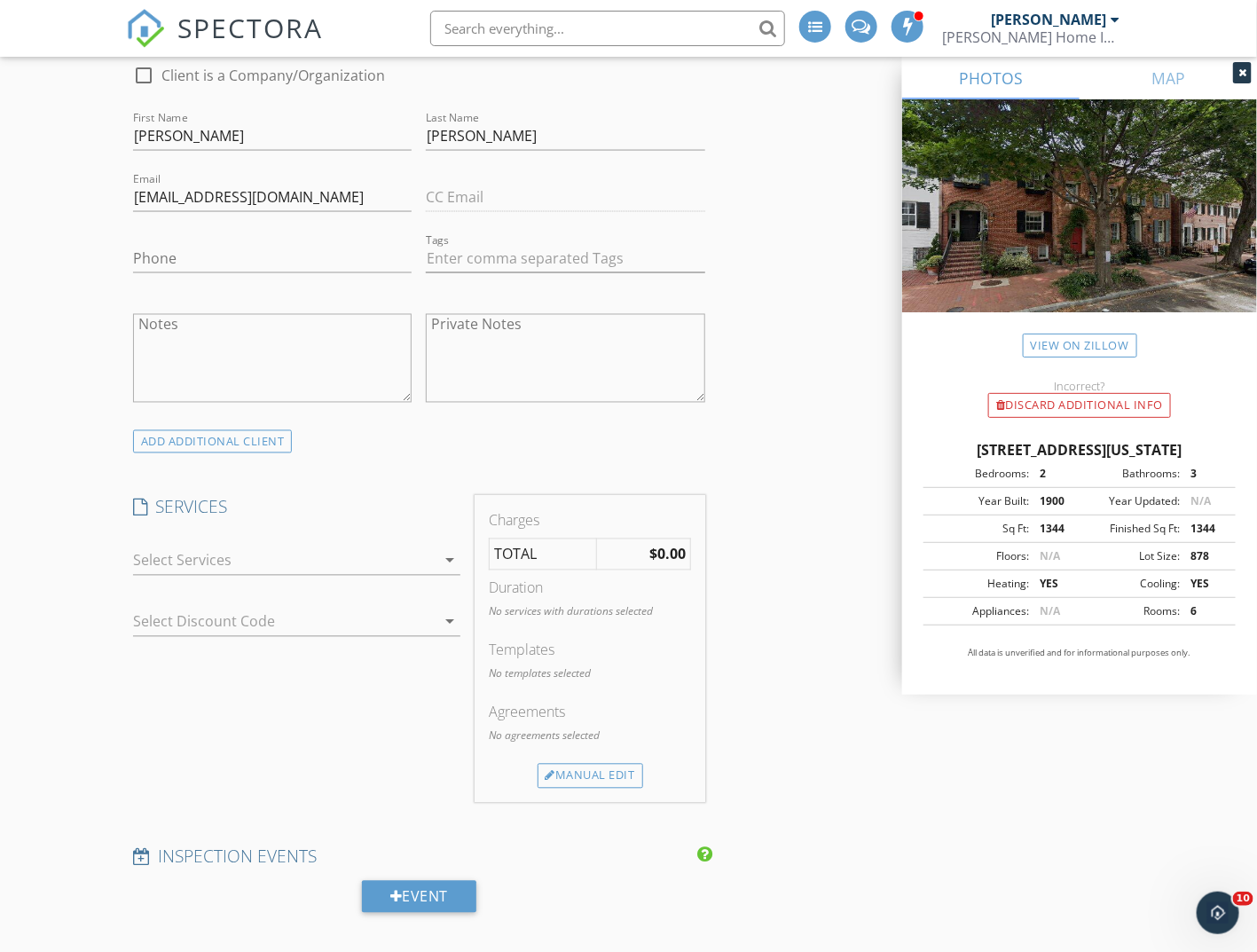
click at [162, 575] on div at bounding box center [284, 560] width 303 height 29
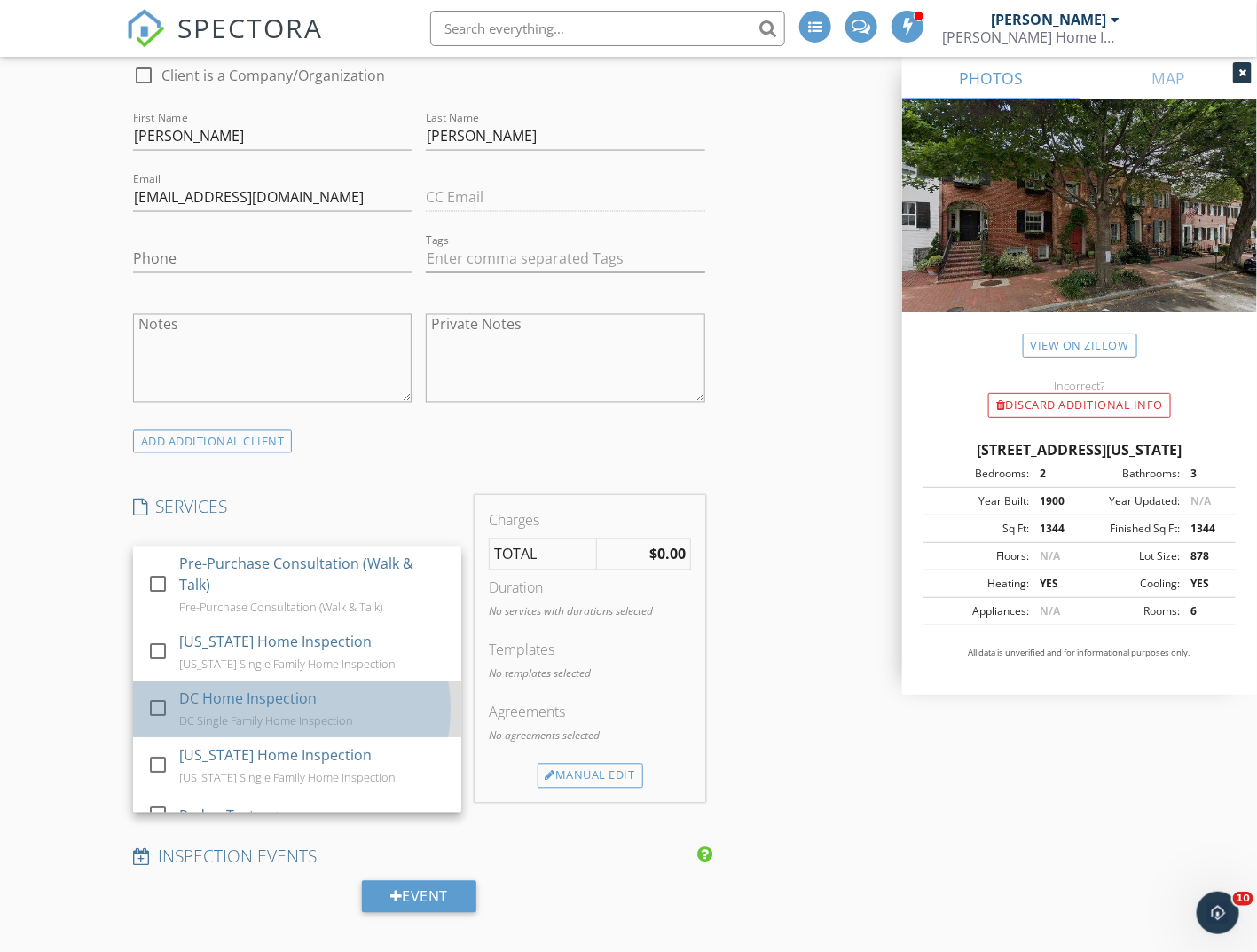
click at [228, 709] on div "DC Home Inspection" at bounding box center [248, 698] width 138 height 21
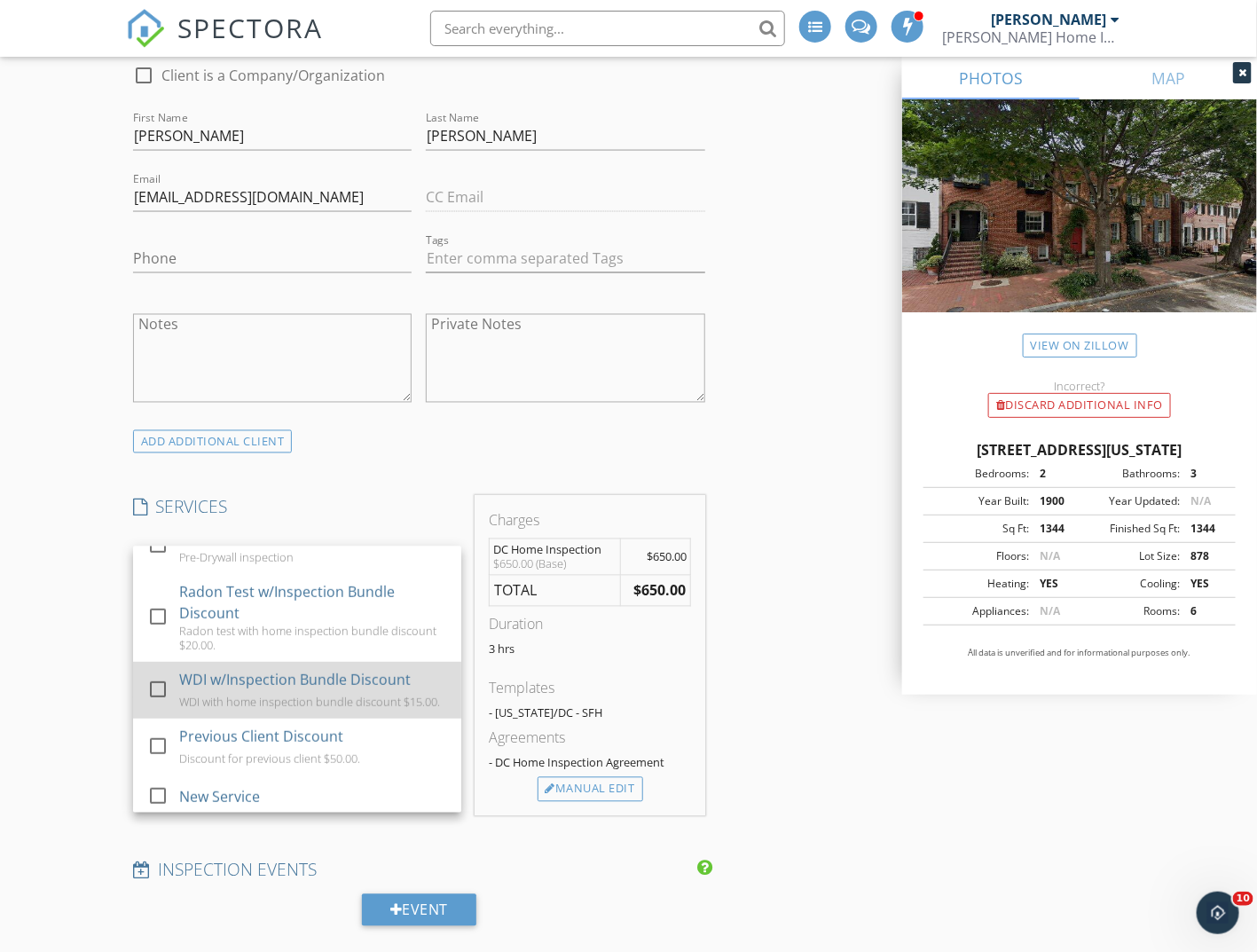
scroll to position [491, 0]
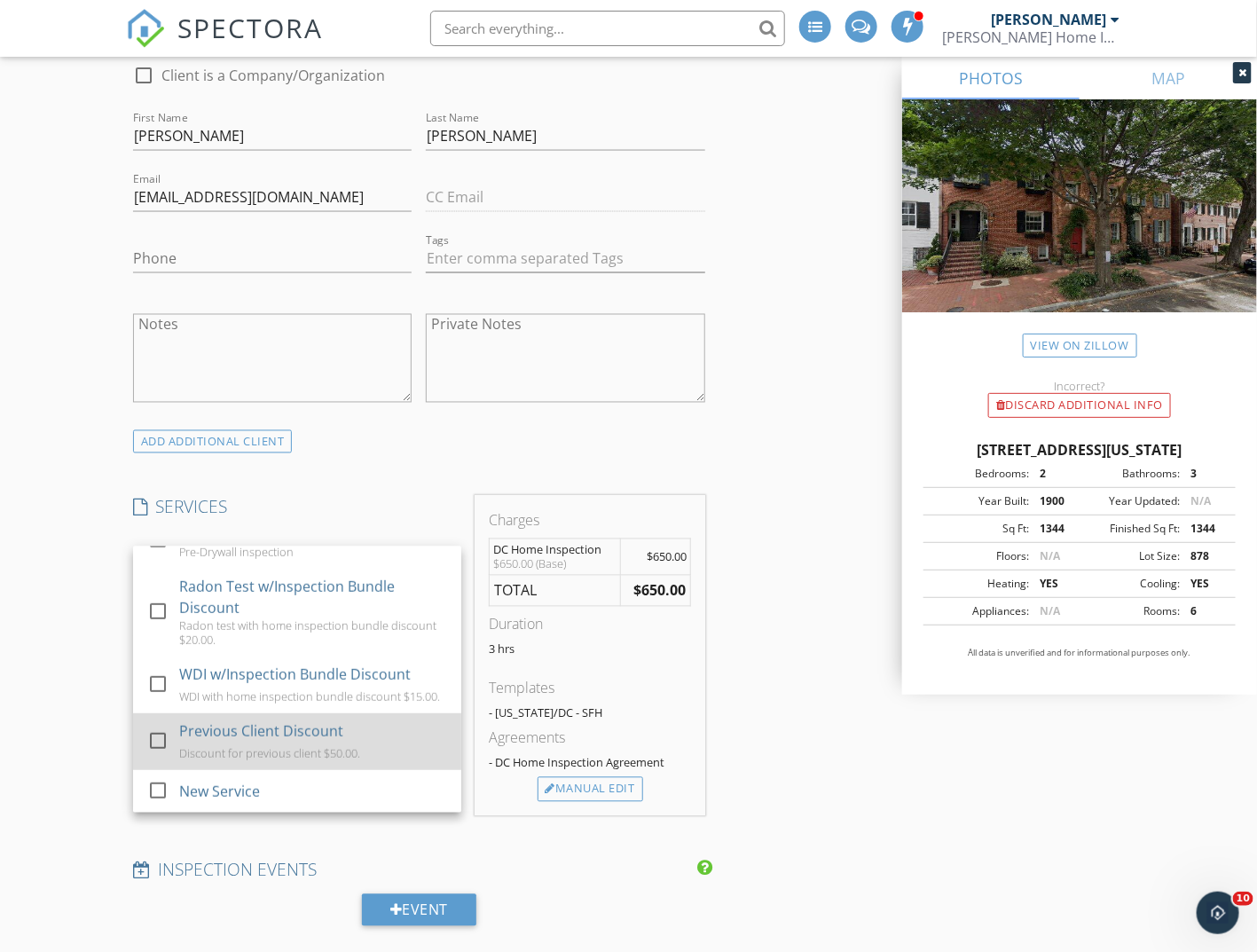
click at [311, 741] on div "Previous Client Discount" at bounding box center [262, 730] width 164 height 21
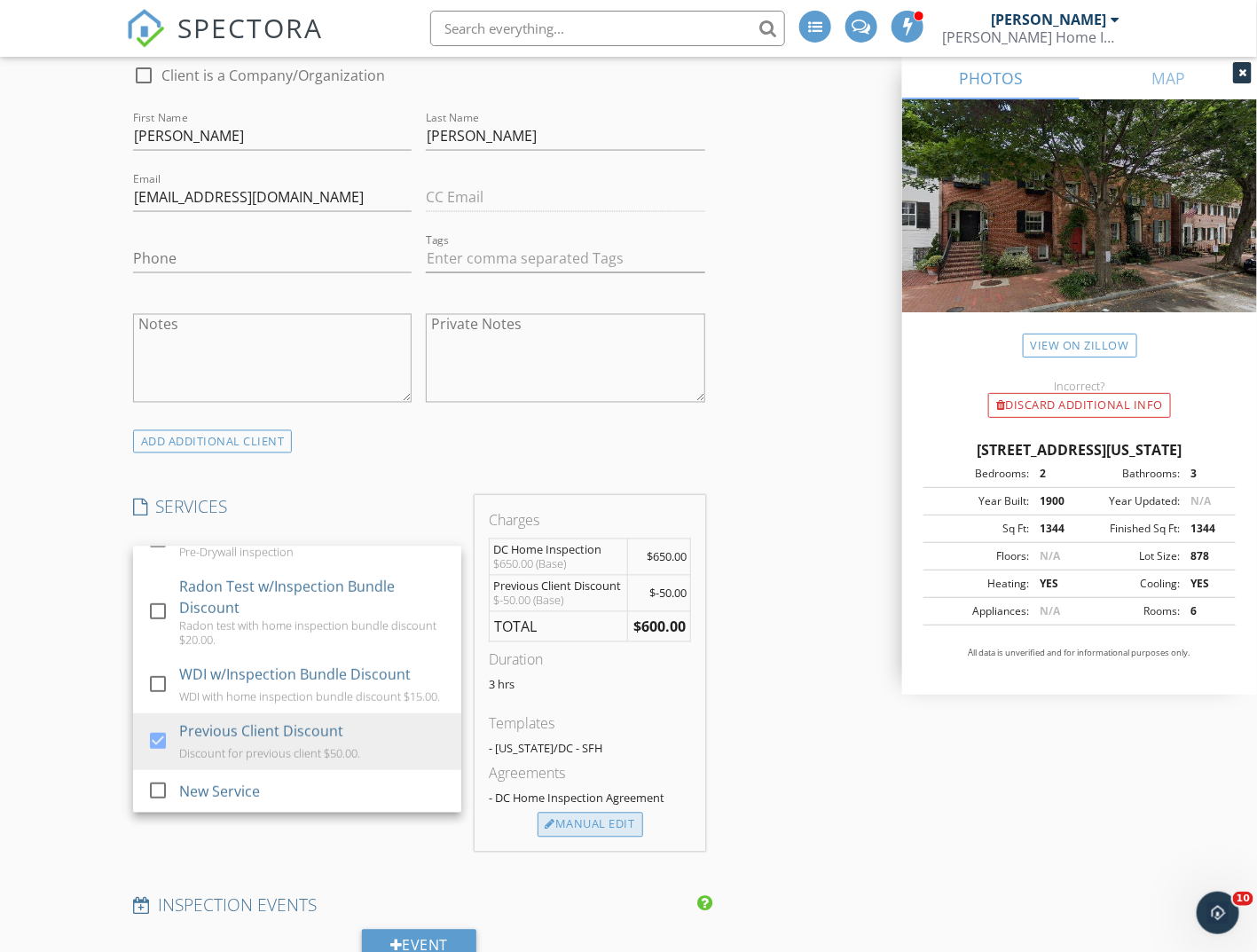
click at [598, 837] on div "Manual Edit" at bounding box center [590, 824] width 106 height 25
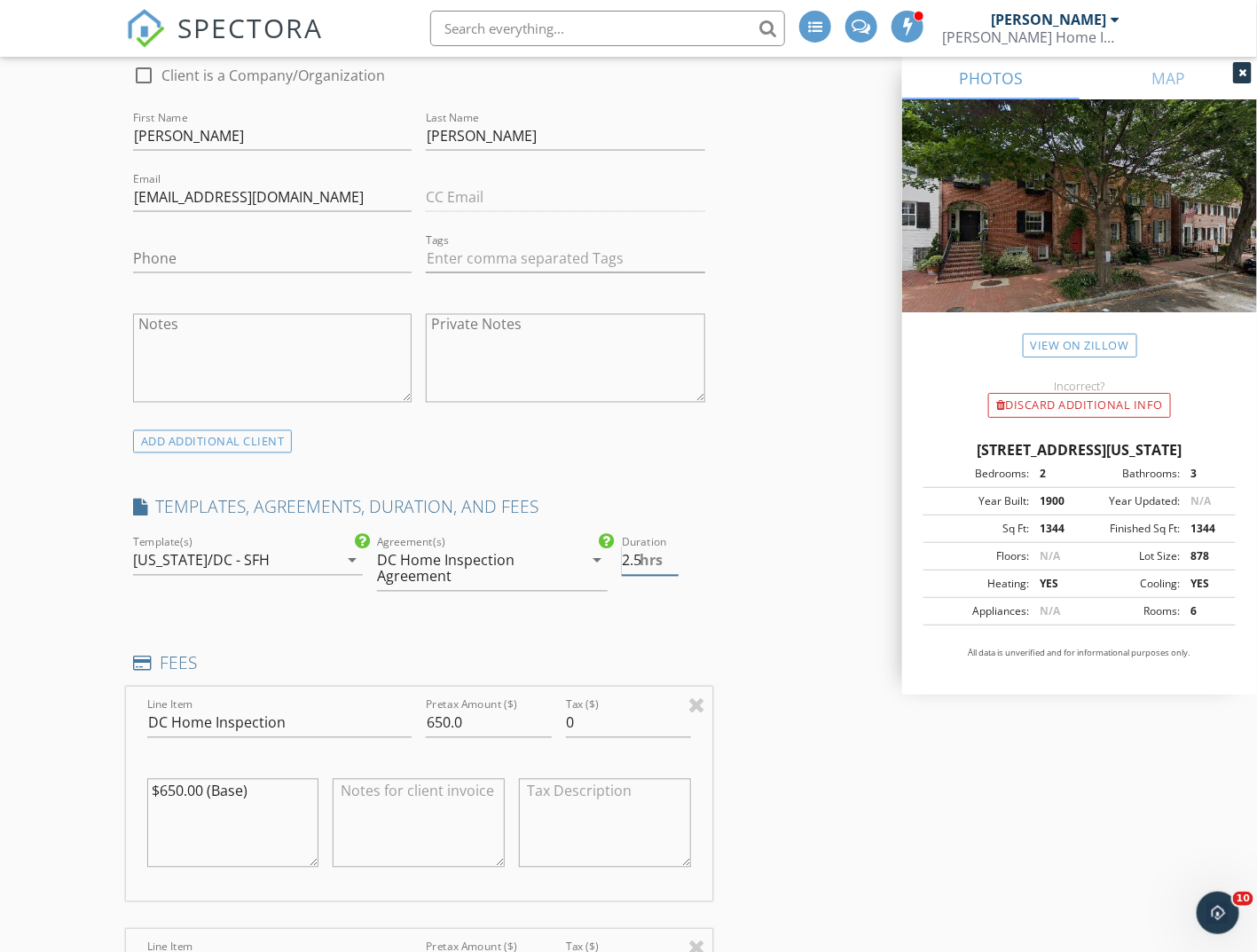
click at [674, 576] on input "2.5" at bounding box center [650, 561] width 56 height 30
type input "2"
click at [674, 576] on input "2" at bounding box center [650, 561] width 56 height 30
click at [444, 738] on input "650.0" at bounding box center [488, 723] width 125 height 30
type input "700.0"
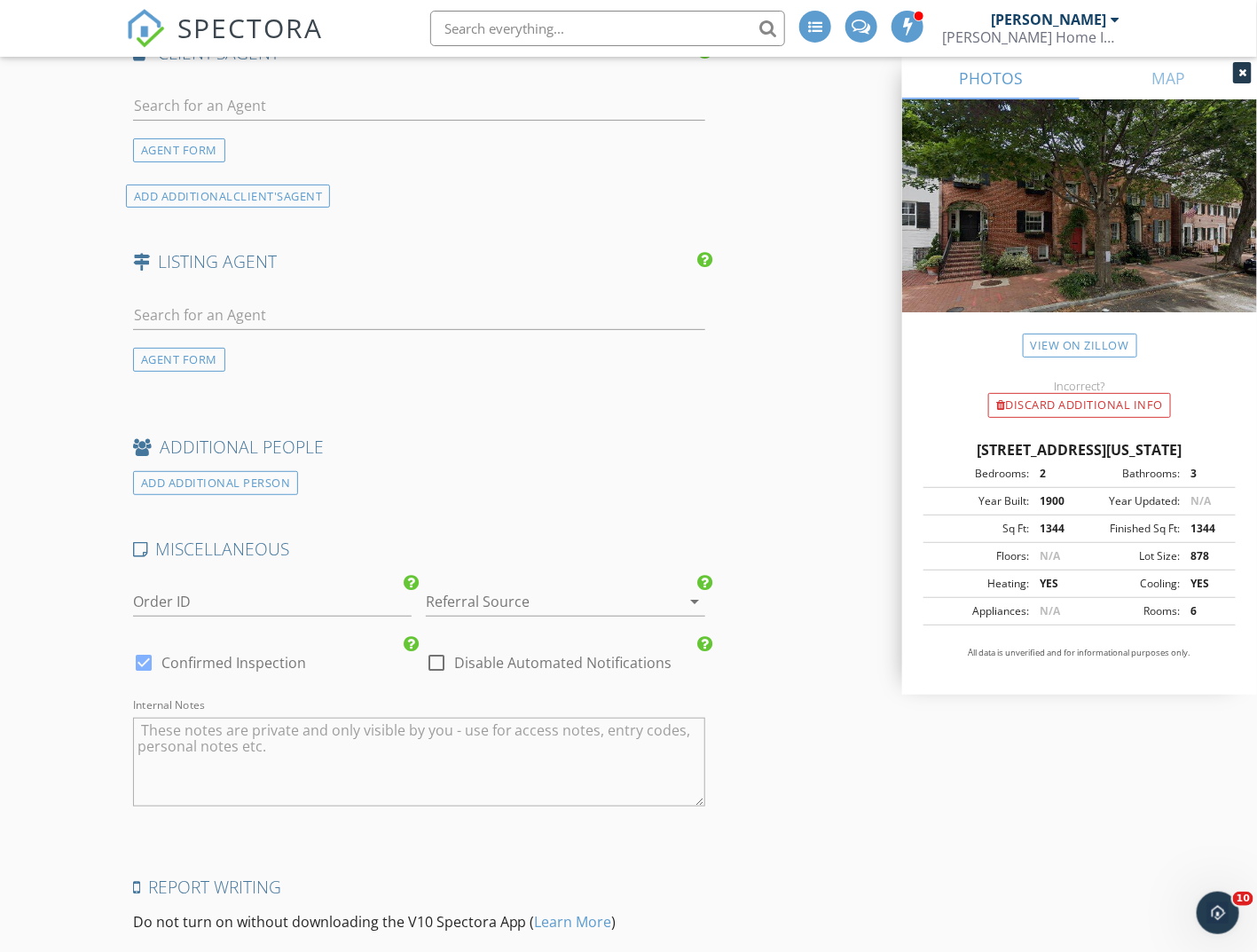
scroll to position [2572, 0]
click at [141, 665] on div at bounding box center [144, 662] width 30 height 30
checkbox input "false"
checkbox input "true"
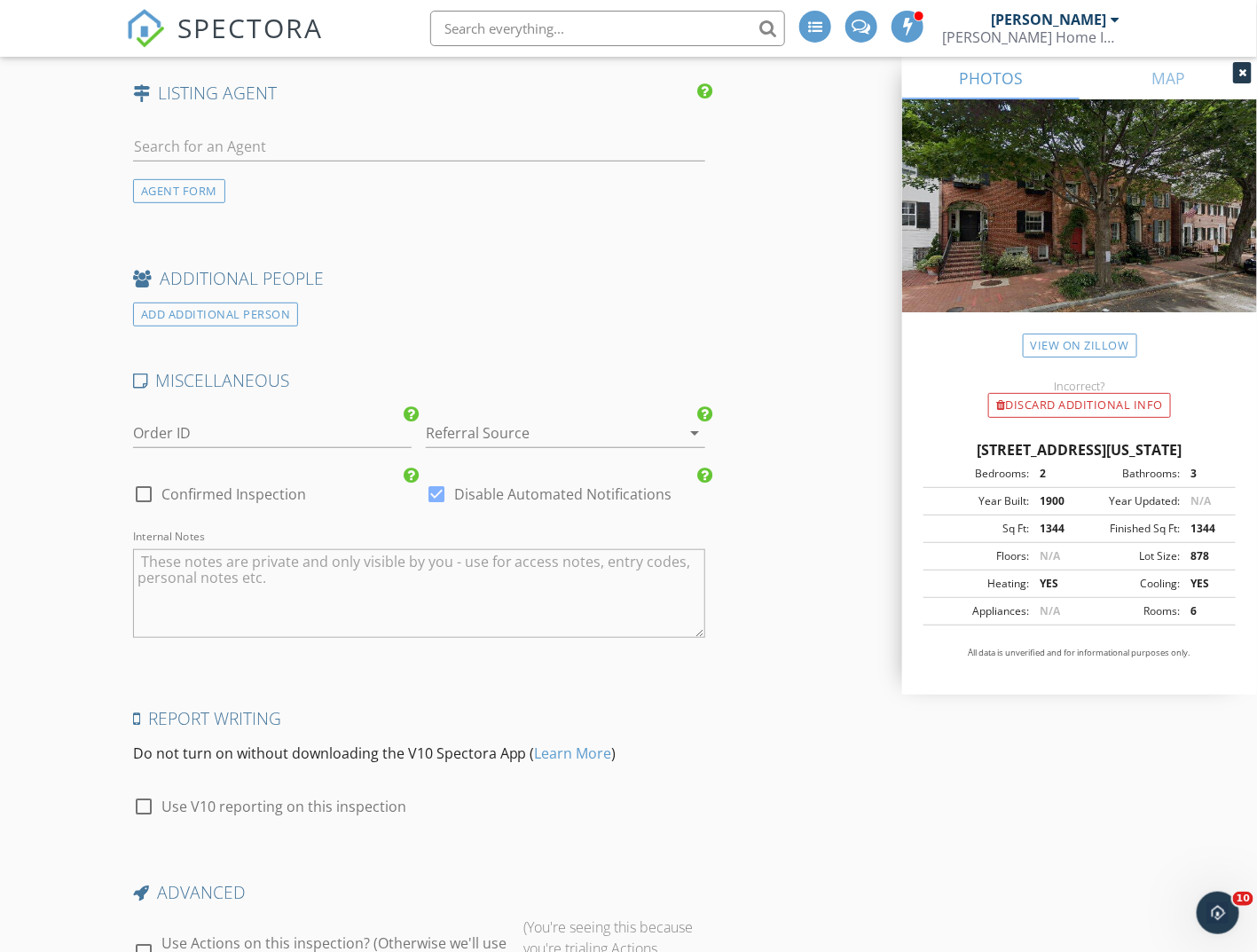
scroll to position [2934, 0]
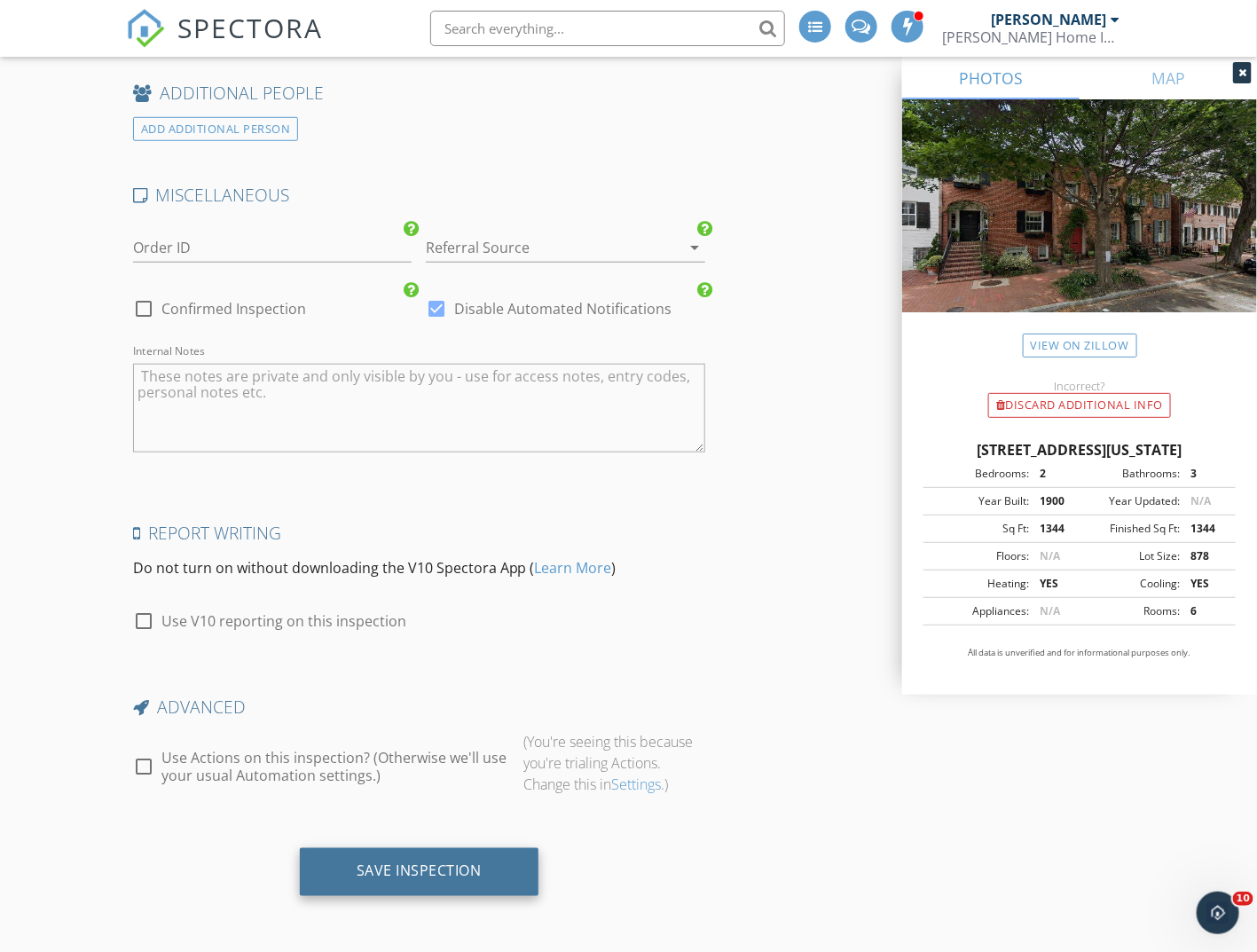
click at [456, 869] on div "Save Inspection" at bounding box center [419, 871] width 125 height 18
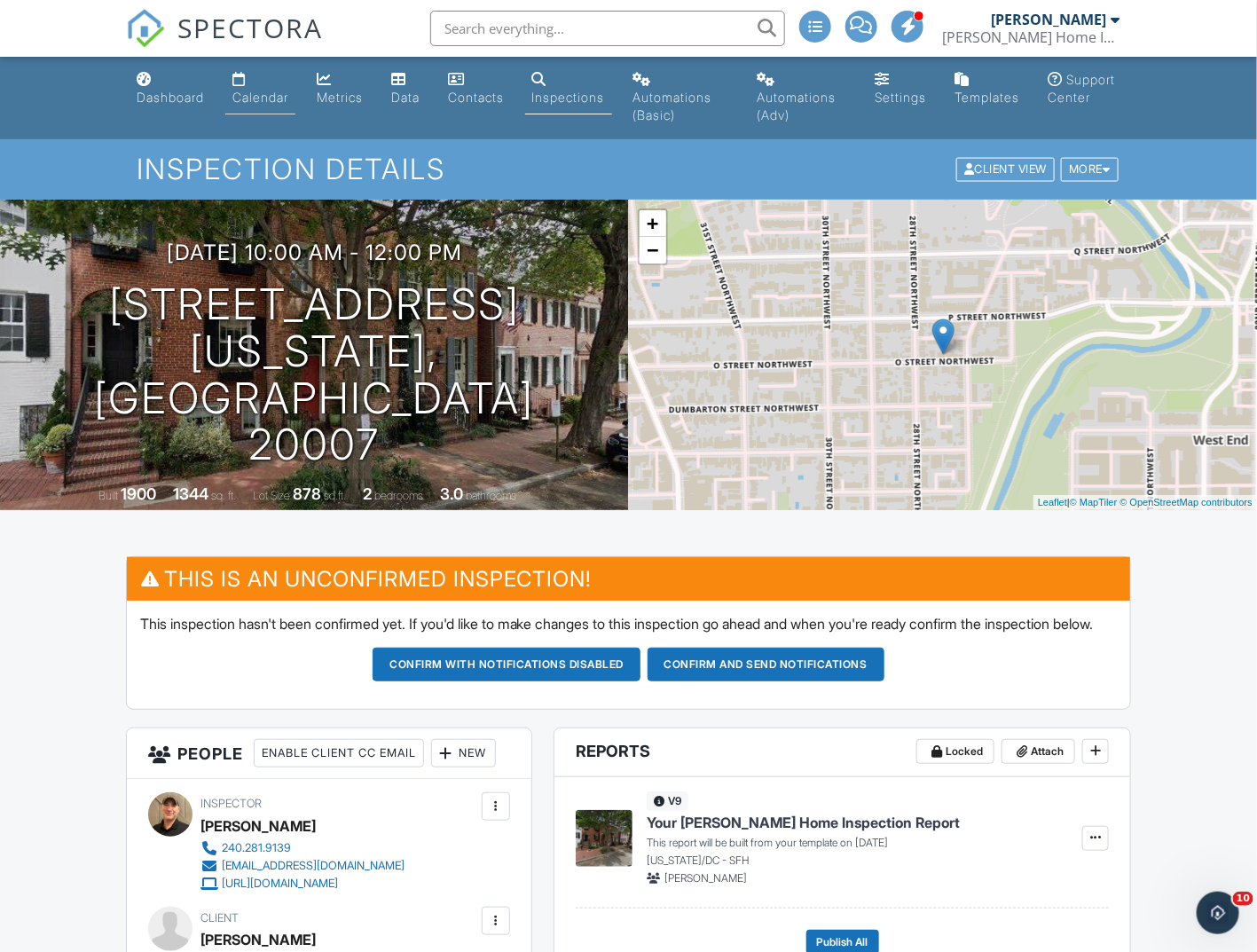
click at [242, 90] on div "Calendar" at bounding box center [261, 96] width 55 height 15
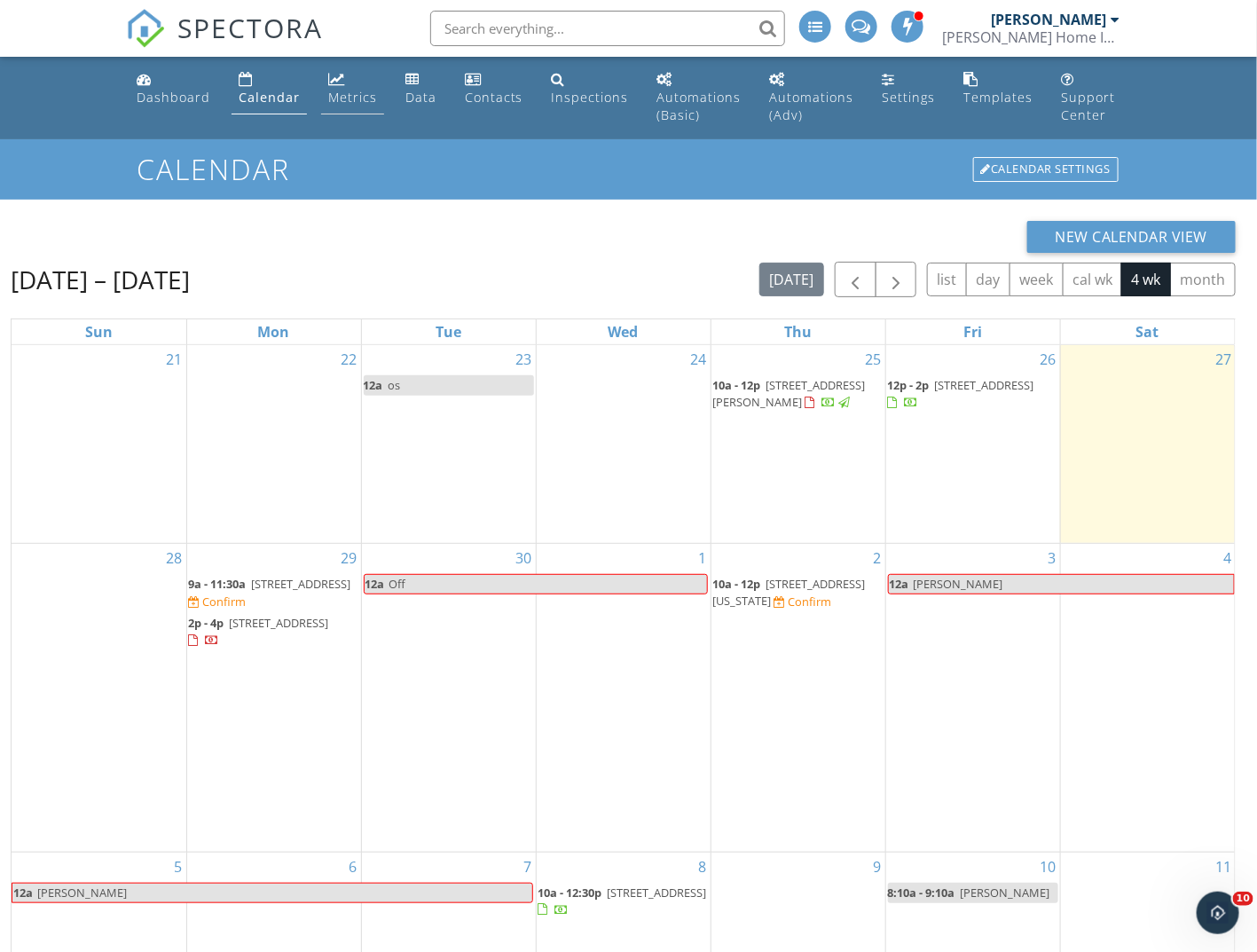
click at [355, 102] on div "Metrics" at bounding box center [352, 97] width 49 height 17
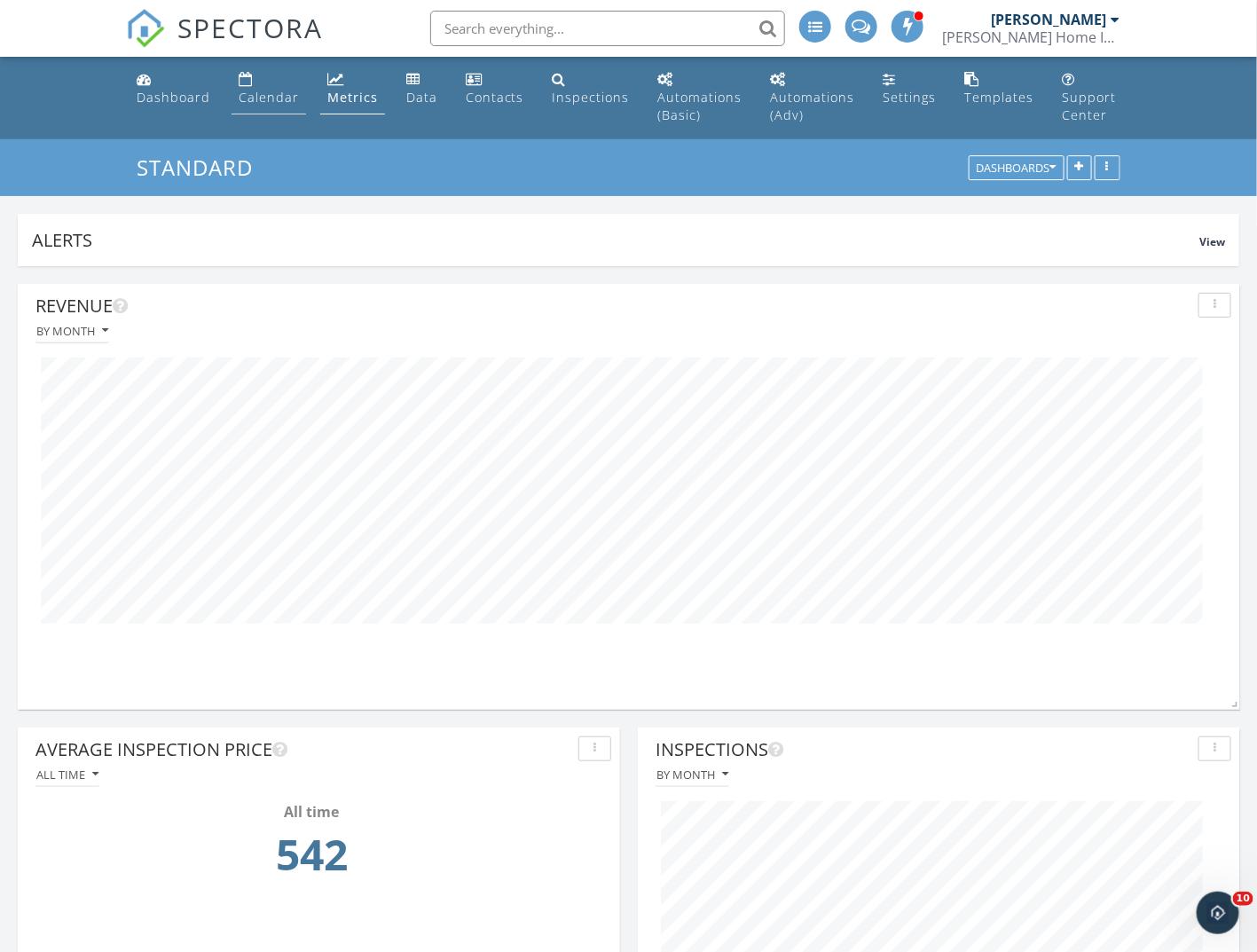
scroll to position [380, 602]
click at [274, 94] on div "Calendar" at bounding box center [268, 97] width 60 height 17
